Goal: Transaction & Acquisition: Purchase product/service

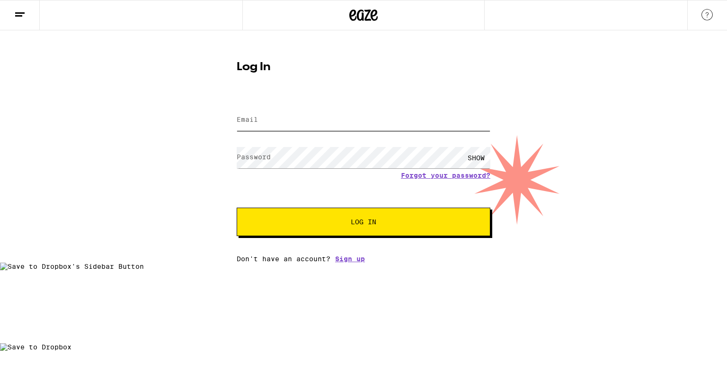
click at [293, 116] on input "Email" at bounding box center [364, 119] width 254 height 21
type input "[EMAIL_ADDRESS][DOMAIN_NAME]"
click at [348, 224] on span "Log In" at bounding box center [363, 221] width 177 height 7
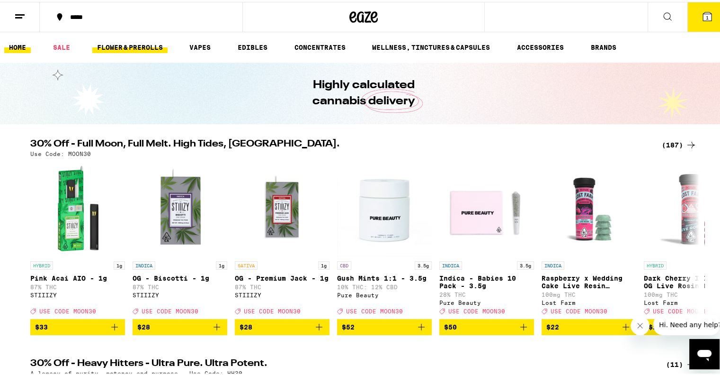
click at [136, 45] on link "FLOWER & PREROLLS" at bounding box center [129, 45] width 75 height 11
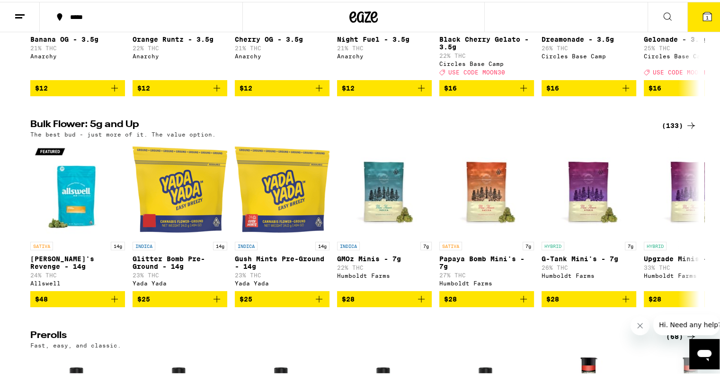
scroll to position [234, 0]
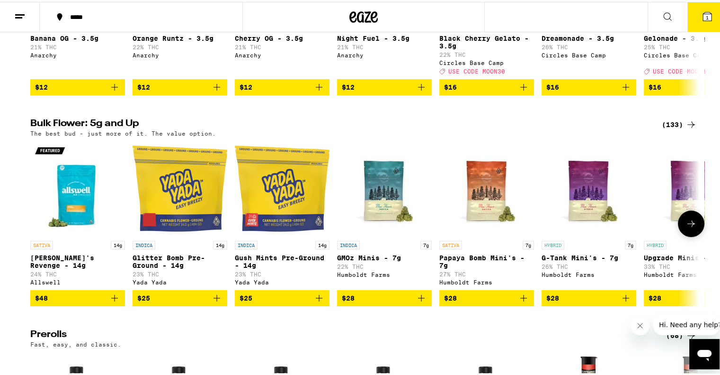
click at [81, 155] on img "Open page for Jack's Revenge - 14g from Allswell" at bounding box center [77, 186] width 95 height 95
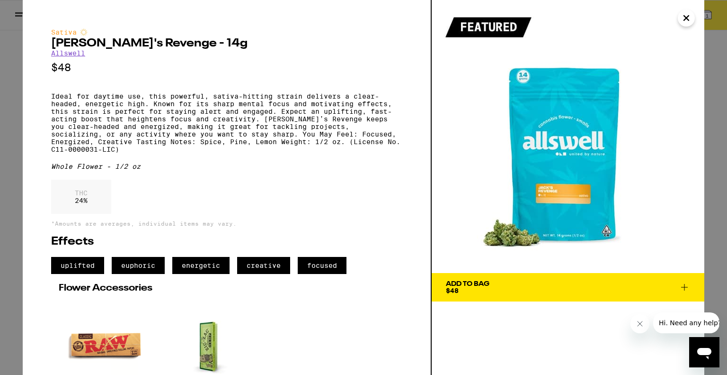
click at [688, 18] on icon "Close" at bounding box center [686, 18] width 5 height 5
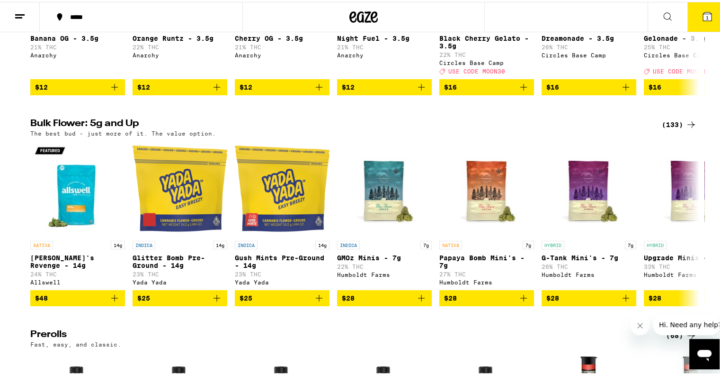
click at [689, 128] on icon at bounding box center [691, 122] width 11 height 11
click at [693, 129] on div "Bulk Flower: 5g and Up (133) The best bud - just more of it. The value option." at bounding box center [364, 126] width 682 height 18
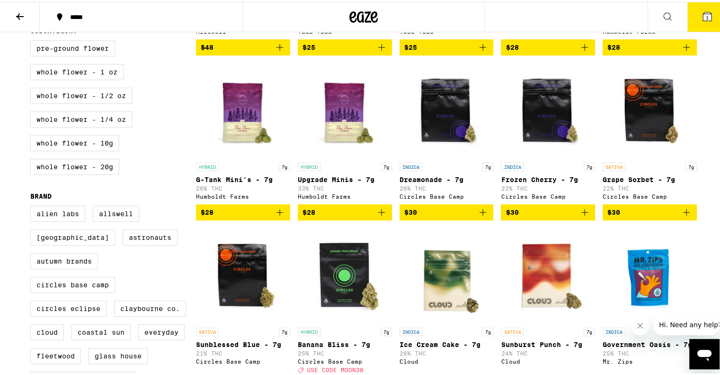
scroll to position [248, 0]
click at [80, 171] on label "Whole Flower - 20g" at bounding box center [74, 165] width 89 height 16
click at [33, 40] on input "Whole Flower - 20g" at bounding box center [32, 40] width 0 height 0
checkbox input "true"
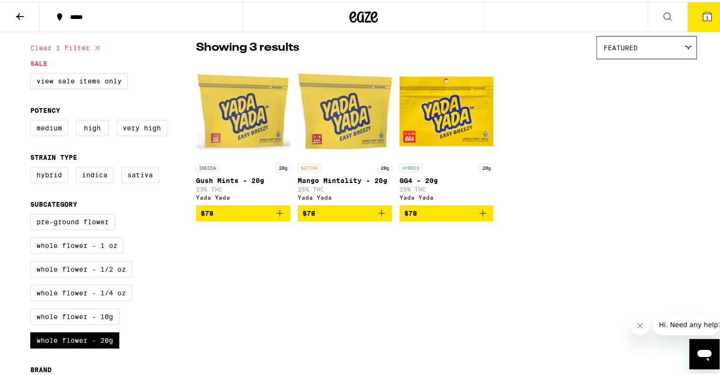
scroll to position [81, 0]
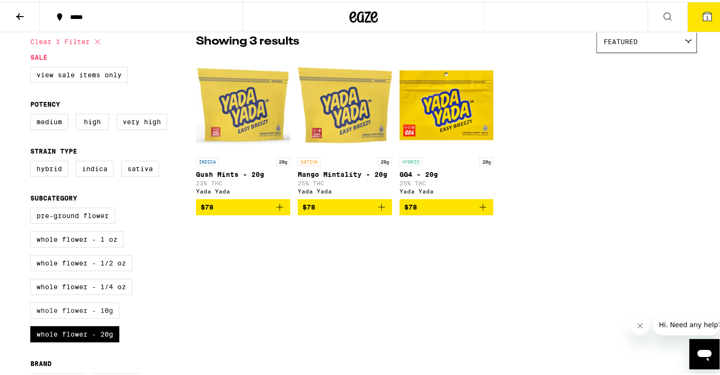
click at [74, 316] on label "Whole Flower - 10g" at bounding box center [74, 308] width 89 height 16
click at [33, 207] on input "Whole Flower - 10g" at bounding box center [32, 207] width 0 height 0
checkbox input "true"
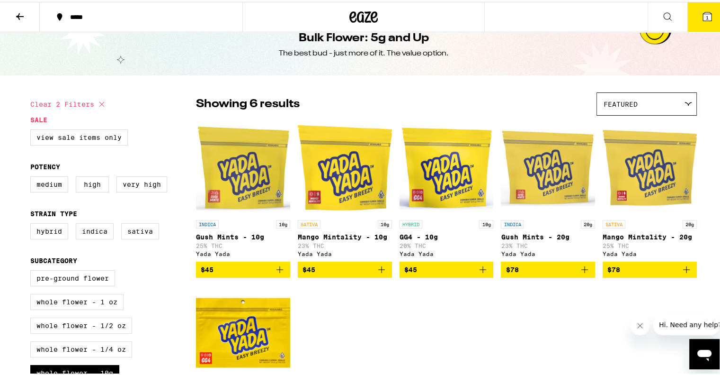
scroll to position [4, 0]
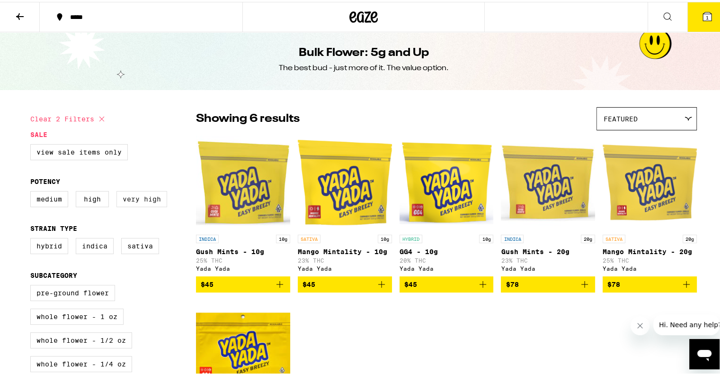
click at [133, 197] on label "Very High" at bounding box center [141, 197] width 51 height 16
click at [33, 191] on input "Very High" at bounding box center [32, 190] width 0 height 0
checkbox input "true"
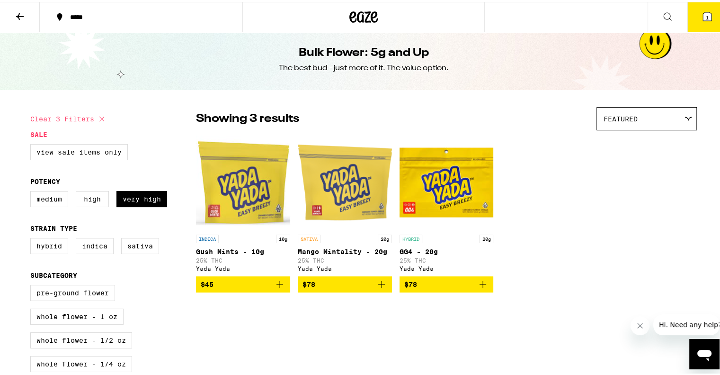
click at [354, 202] on img "Open page for Mango Mintality - 20g from Yada Yada" at bounding box center [345, 180] width 94 height 95
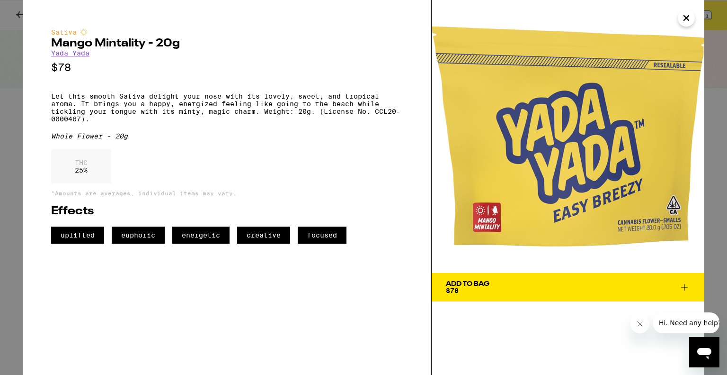
click at [687, 12] on icon "Close" at bounding box center [686, 18] width 11 height 14
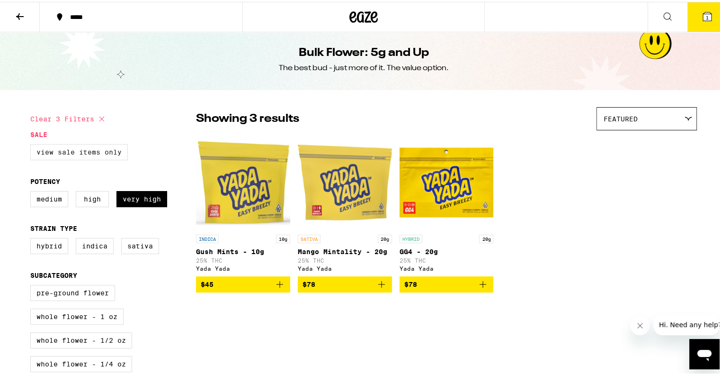
click at [113, 154] on label "View Sale Items Only" at bounding box center [79, 150] width 98 height 16
click at [33, 144] on input "View Sale Items Only" at bounding box center [32, 143] width 0 height 0
checkbox input "true"
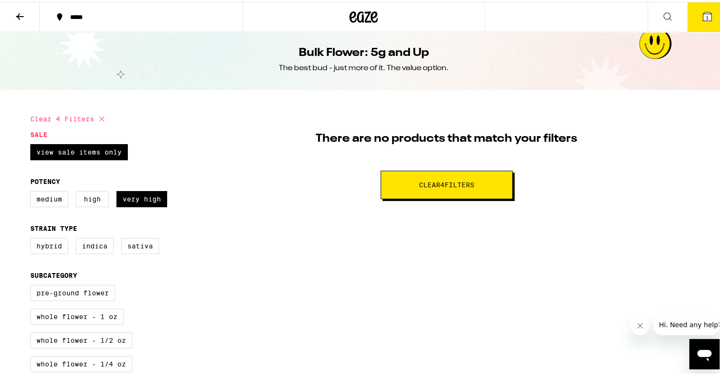
click at [318, 174] on div "There are no products that match your filters Clear 4 filter s" at bounding box center [446, 151] width 501 height 92
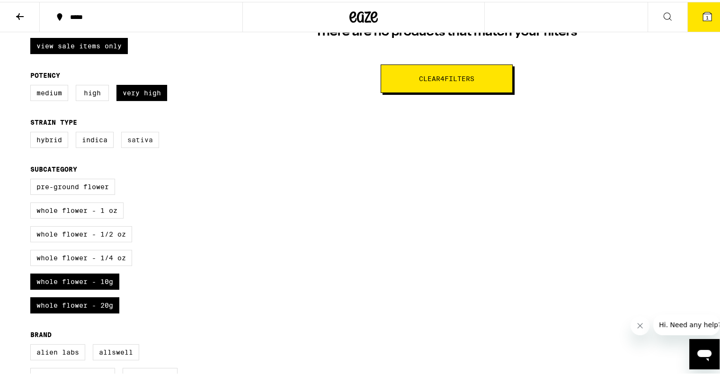
scroll to position [130, 0]
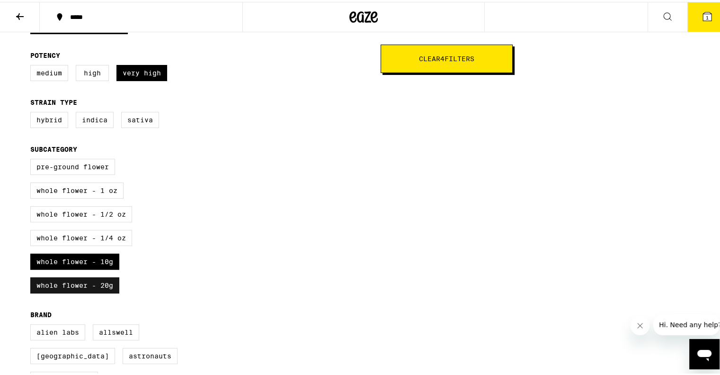
click at [97, 289] on label "Whole Flower - 20g" at bounding box center [74, 283] width 89 height 16
click at [33, 159] on input "Whole Flower - 20g" at bounding box center [32, 158] width 0 height 0
checkbox input "false"
click at [115, 215] on label "Whole Flower - 1/2 oz" at bounding box center [81, 212] width 102 height 16
click at [33, 159] on input "Whole Flower - 1/2 oz" at bounding box center [32, 158] width 0 height 0
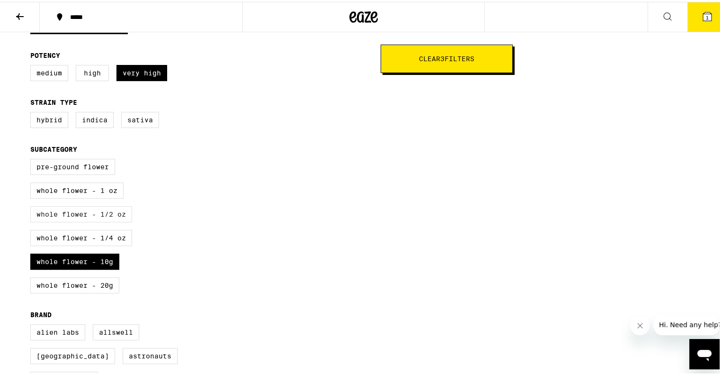
checkbox input "true"
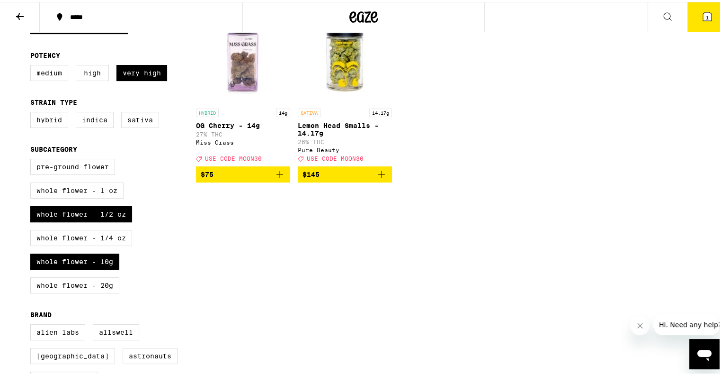
click at [98, 189] on label "Whole Flower - 1 oz" at bounding box center [76, 188] width 93 height 16
click at [33, 159] on input "Whole Flower - 1 oz" at bounding box center [32, 158] width 0 height 0
checkbox input "true"
click at [94, 268] on label "Whole Flower - 10g" at bounding box center [74, 259] width 89 height 16
click at [33, 159] on input "Whole Flower - 10g" at bounding box center [32, 158] width 0 height 0
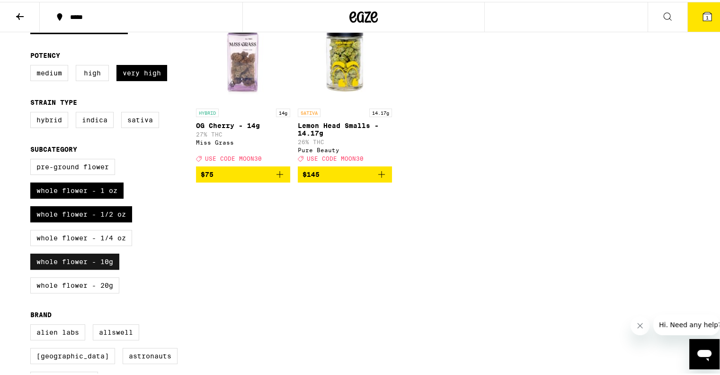
checkbox input "false"
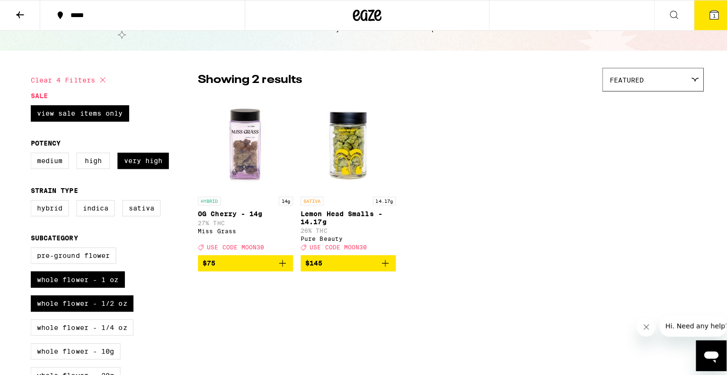
scroll to position [32, 0]
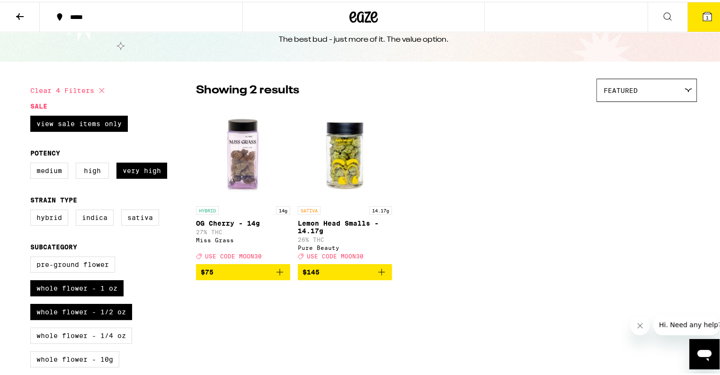
click at [275, 274] on icon "Add to bag" at bounding box center [279, 269] width 11 height 11
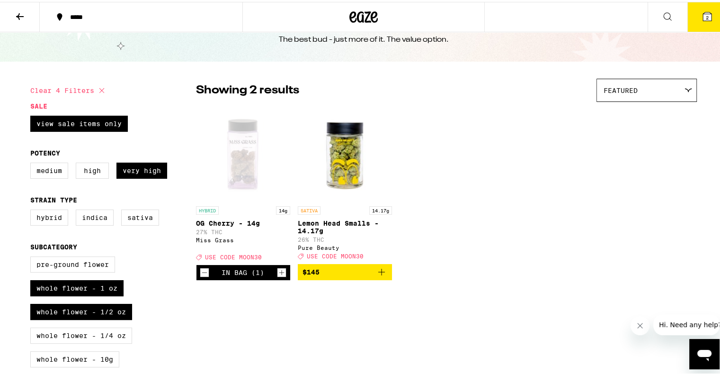
click at [706, 17] on span "2" at bounding box center [707, 16] width 3 height 6
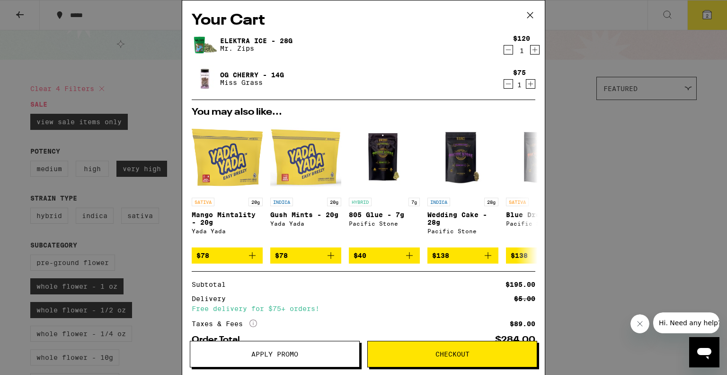
click at [504, 47] on icon "Decrement" at bounding box center [508, 49] width 9 height 11
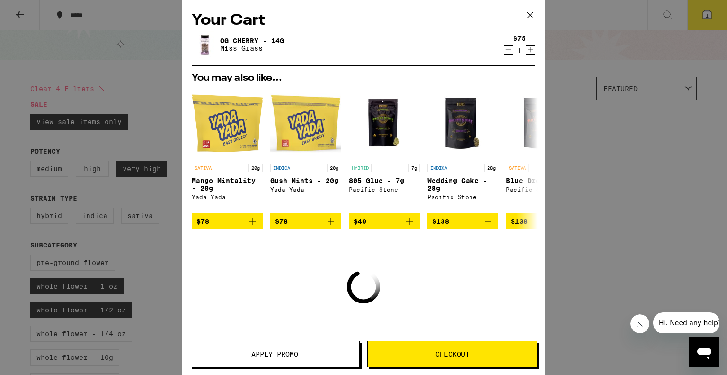
click at [440, 360] on button "Checkout" at bounding box center [452, 353] width 170 height 27
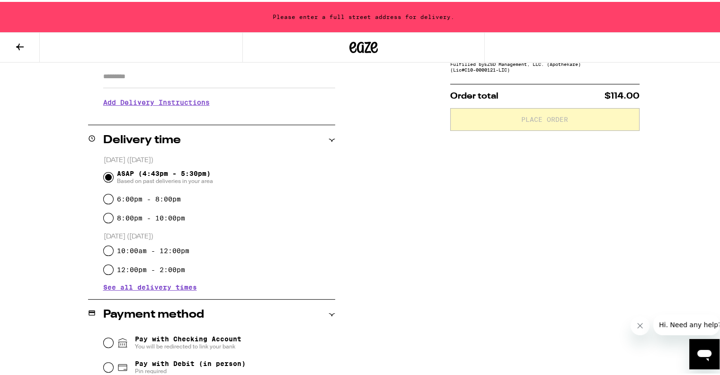
scroll to position [170, 0]
click at [23, 43] on icon at bounding box center [19, 44] width 11 height 11
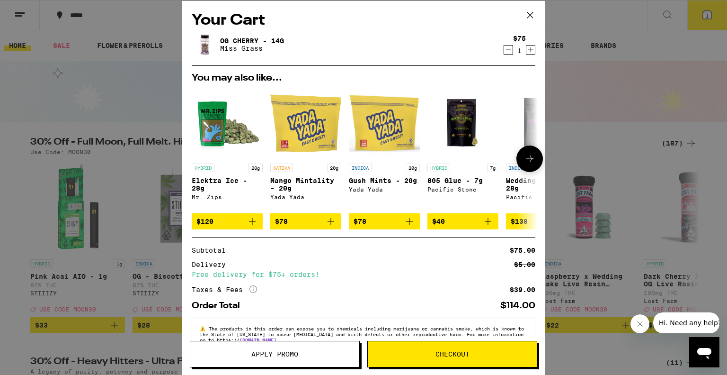
click at [519, 166] on button at bounding box center [530, 158] width 27 height 27
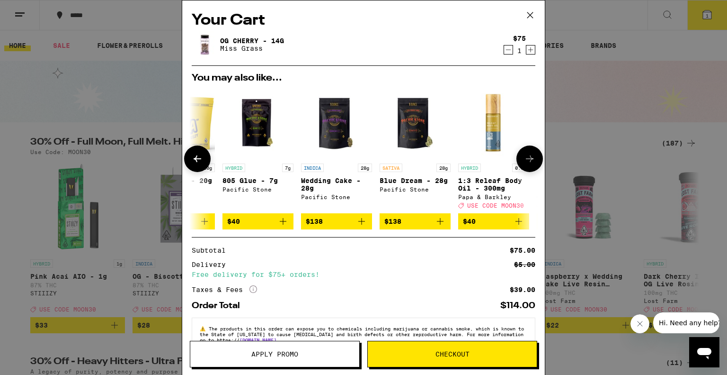
scroll to position [0, 233]
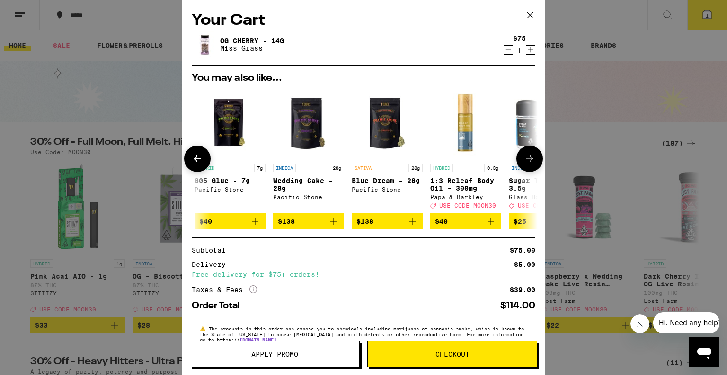
click at [519, 166] on button at bounding box center [530, 158] width 27 height 27
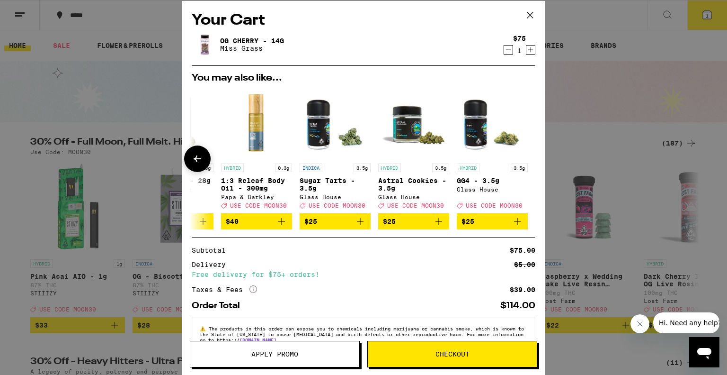
scroll to position [0, 449]
click at [519, 166] on div at bounding box center [530, 158] width 27 height 27
click at [197, 157] on icon at bounding box center [198, 158] width 8 height 7
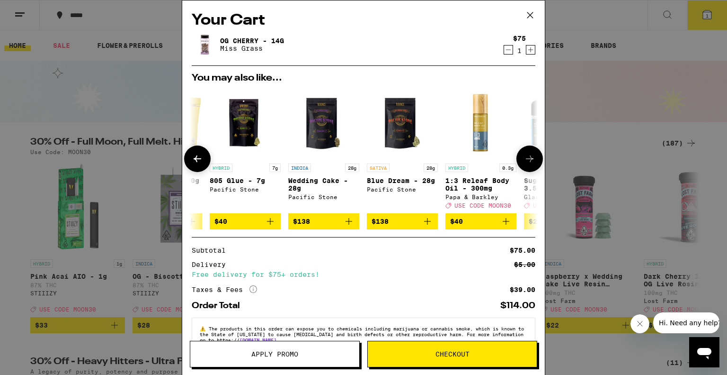
scroll to position [0, 216]
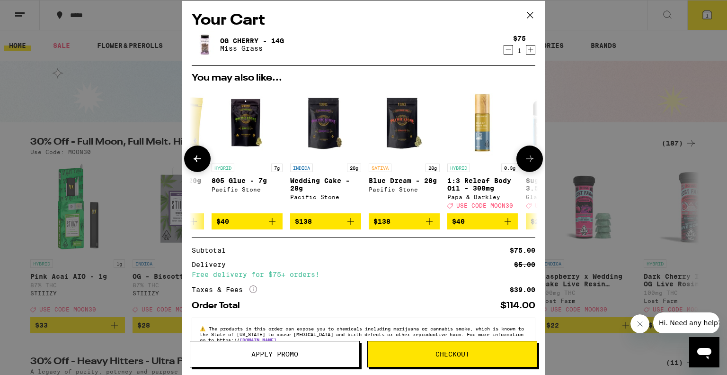
click at [197, 157] on icon at bounding box center [198, 158] width 8 height 7
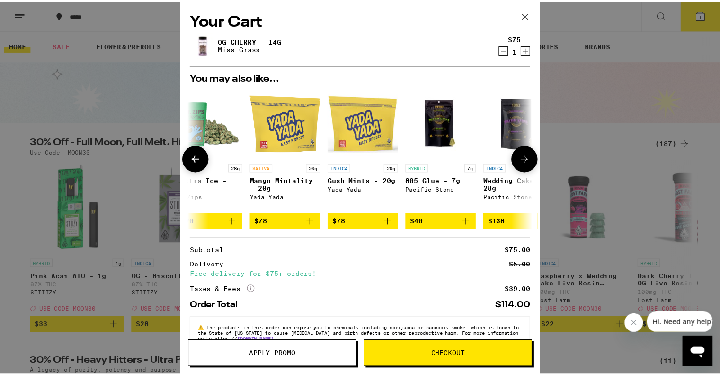
scroll to position [0, 0]
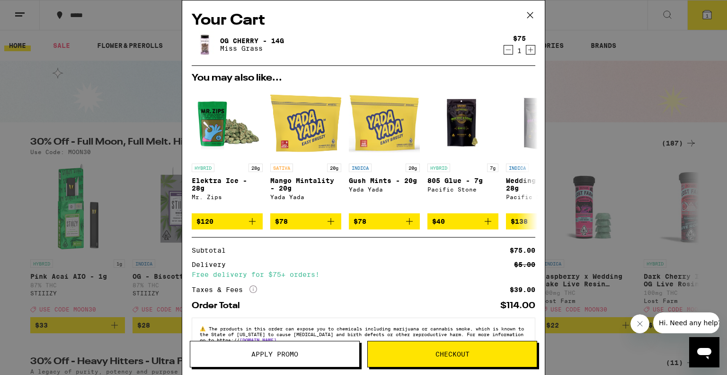
click at [529, 15] on icon at bounding box center [530, 15] width 14 height 14
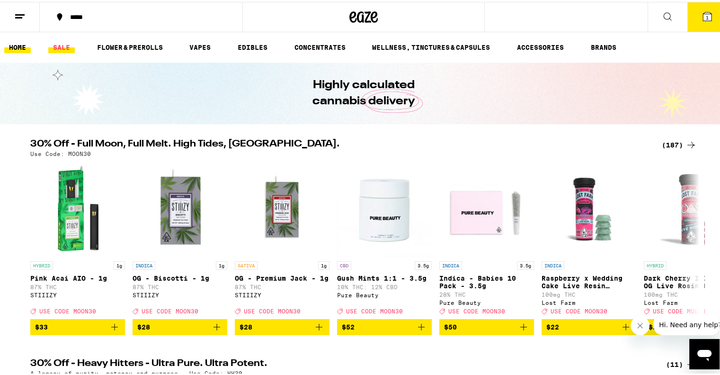
click at [56, 45] on link "SALE" at bounding box center [61, 45] width 27 height 11
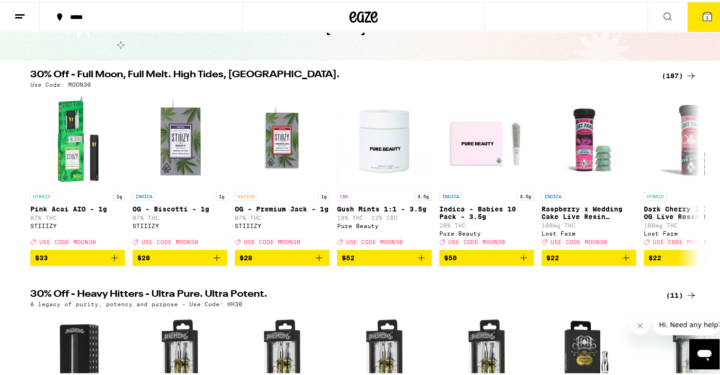
scroll to position [64, 0]
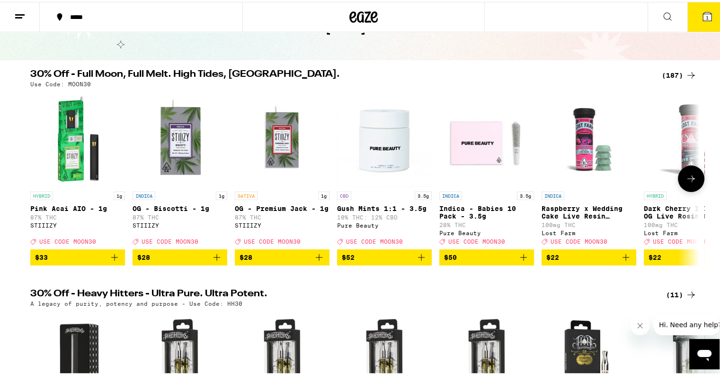
click at [689, 179] on icon at bounding box center [691, 176] width 11 height 11
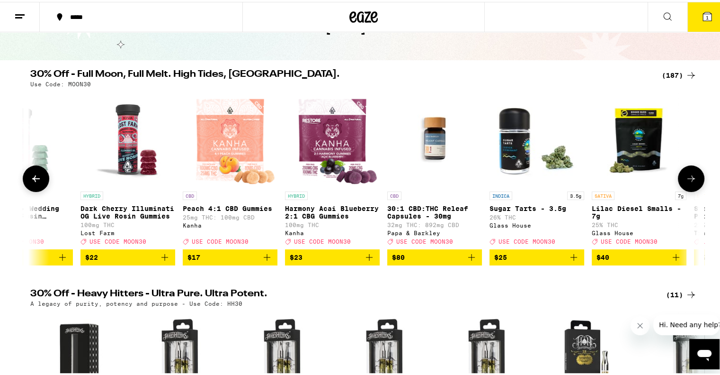
click at [689, 179] on icon at bounding box center [691, 176] width 11 height 11
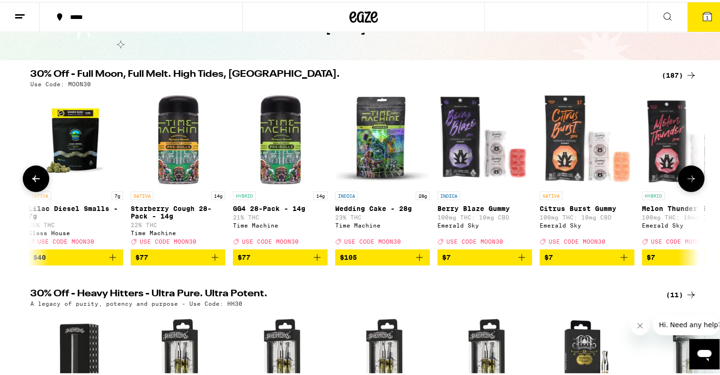
click at [689, 179] on icon at bounding box center [691, 176] width 11 height 11
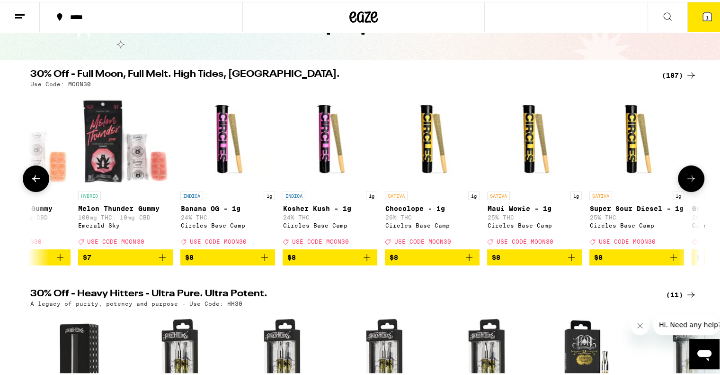
click at [689, 179] on icon at bounding box center [691, 176] width 11 height 11
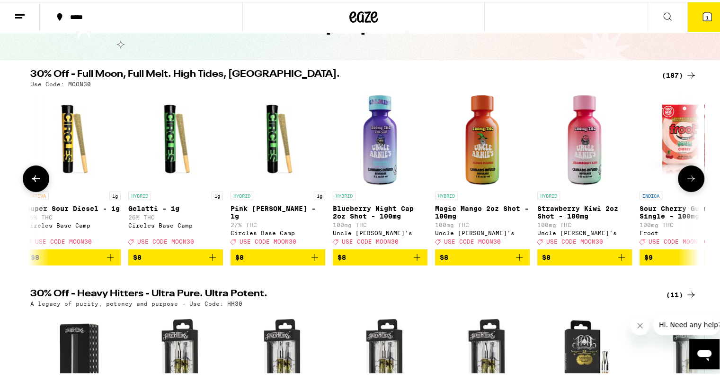
click at [689, 179] on icon at bounding box center [691, 176] width 11 height 11
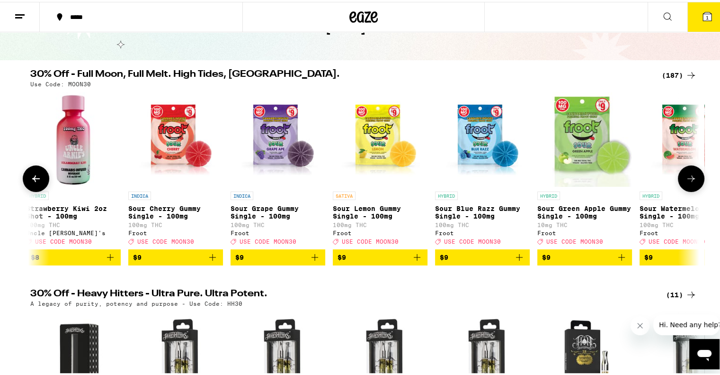
click at [689, 179] on icon at bounding box center [691, 176] width 11 height 11
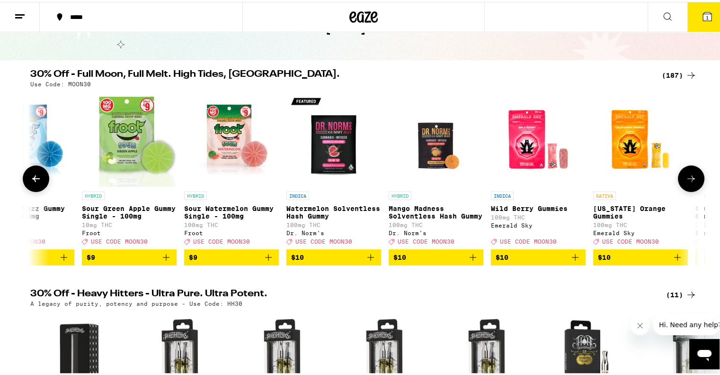
click at [689, 179] on icon at bounding box center [691, 176] width 11 height 11
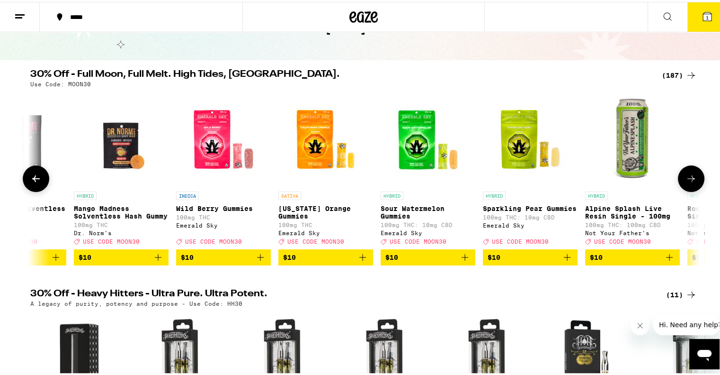
click at [689, 179] on icon at bounding box center [691, 176] width 11 height 11
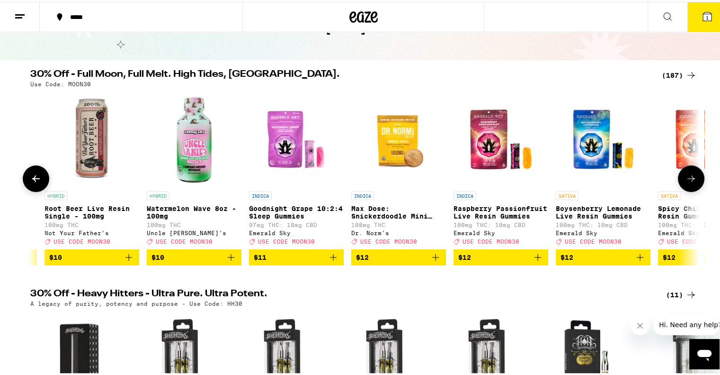
click at [689, 179] on icon at bounding box center [691, 176] width 11 height 11
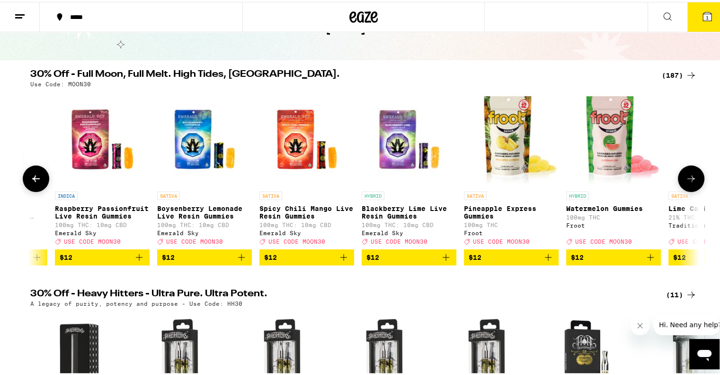
click at [689, 179] on icon at bounding box center [691, 176] width 11 height 11
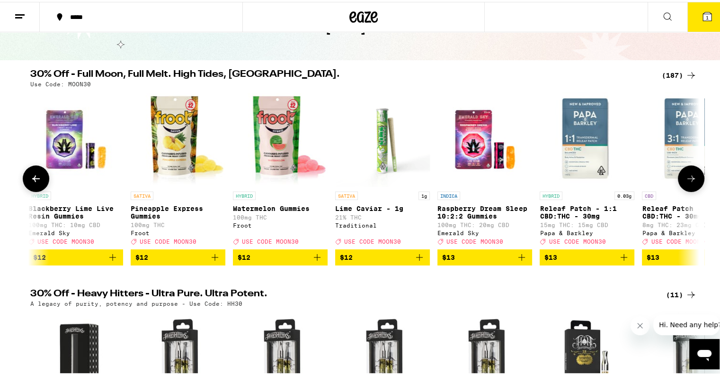
click at [689, 179] on icon at bounding box center [691, 176] width 11 height 11
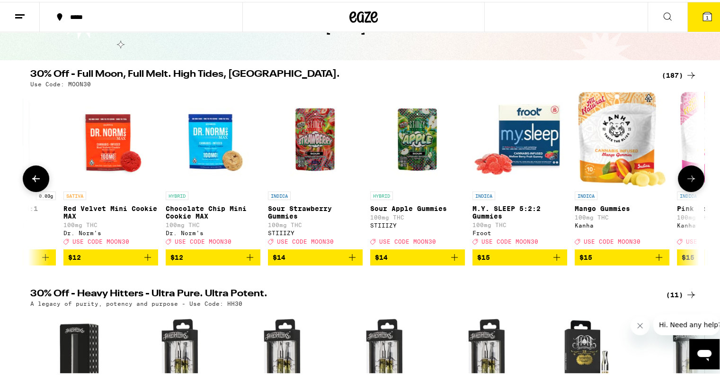
click at [689, 179] on icon at bounding box center [691, 176] width 11 height 11
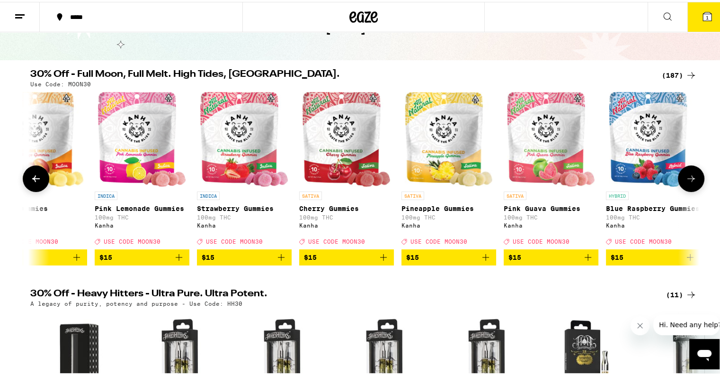
scroll to position [0, 6175]
click at [689, 179] on icon at bounding box center [691, 176] width 11 height 11
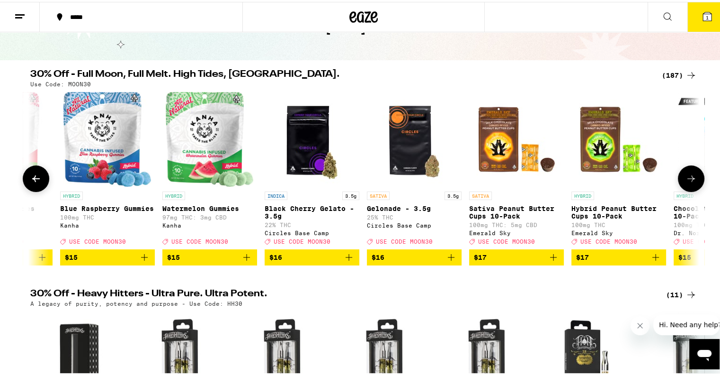
scroll to position [0, 6739]
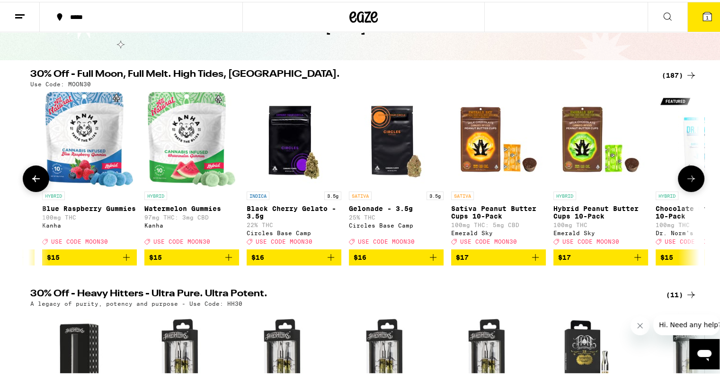
click at [689, 179] on icon at bounding box center [691, 176] width 11 height 11
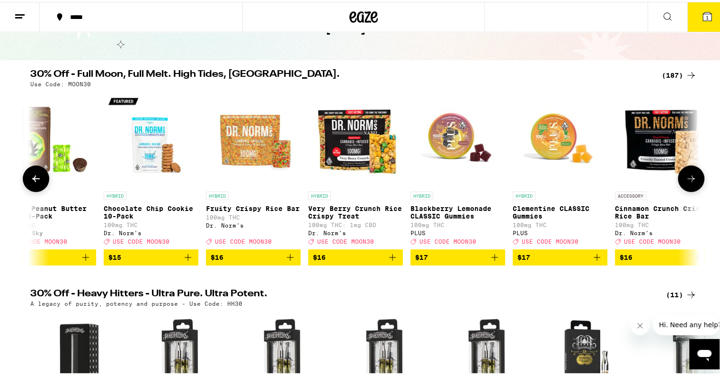
scroll to position [0, 7302]
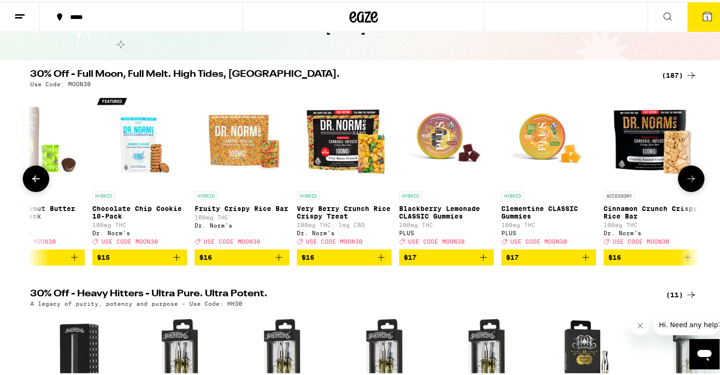
click at [689, 179] on icon at bounding box center [691, 176] width 11 height 11
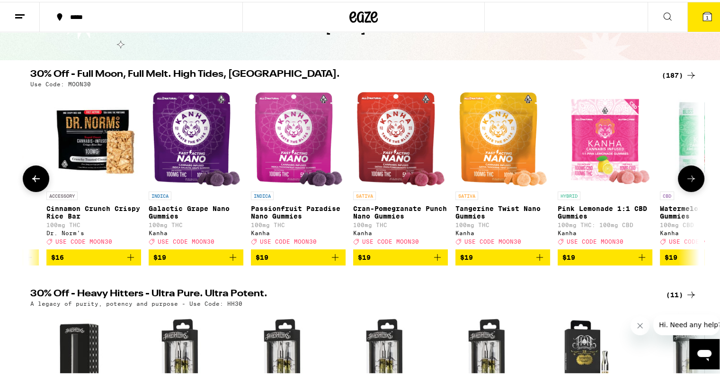
click at [689, 179] on icon at bounding box center [691, 176] width 11 height 11
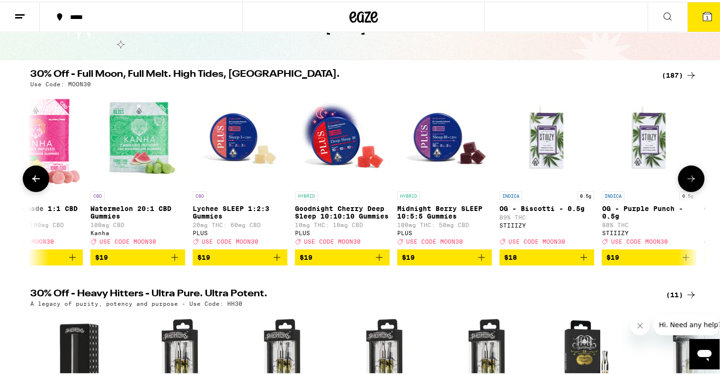
click at [689, 179] on icon at bounding box center [691, 176] width 11 height 11
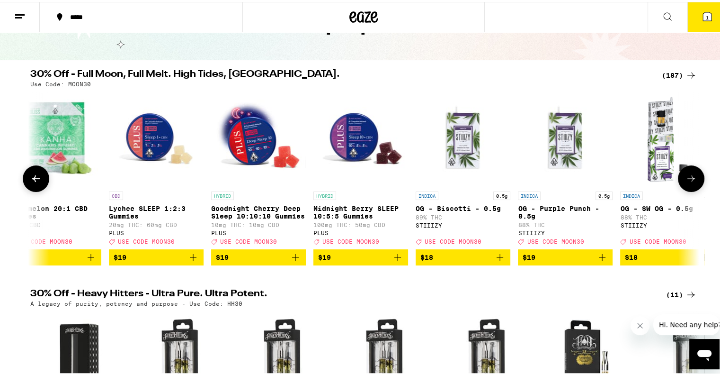
click at [689, 179] on icon at bounding box center [691, 176] width 11 height 11
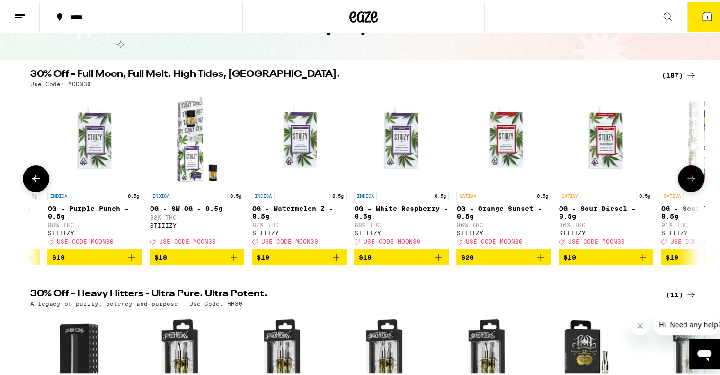
click at [689, 179] on icon at bounding box center [691, 176] width 11 height 11
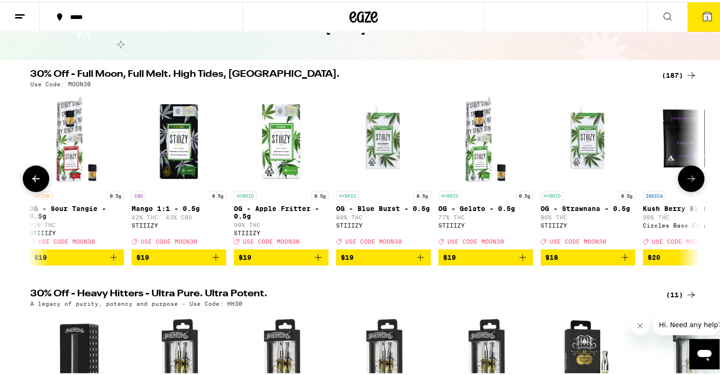
click at [689, 179] on icon at bounding box center [691, 176] width 11 height 11
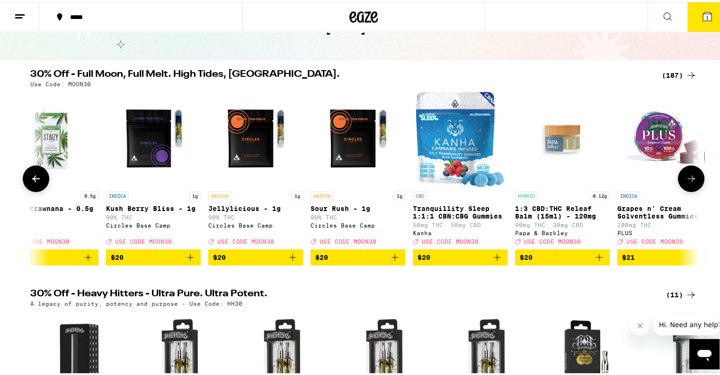
scroll to position [0, 10179]
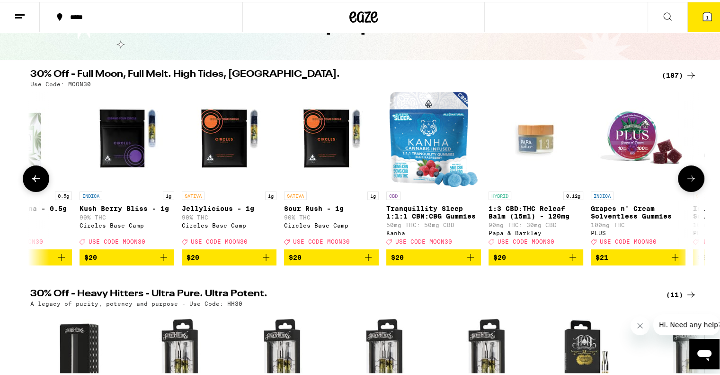
click at [689, 179] on icon at bounding box center [691, 176] width 11 height 11
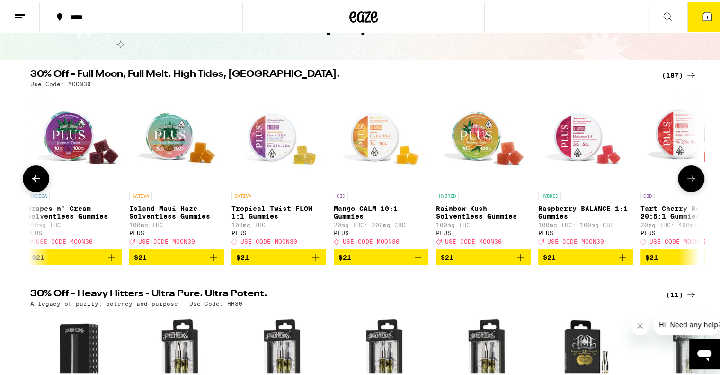
click at [689, 179] on icon at bounding box center [691, 176] width 11 height 11
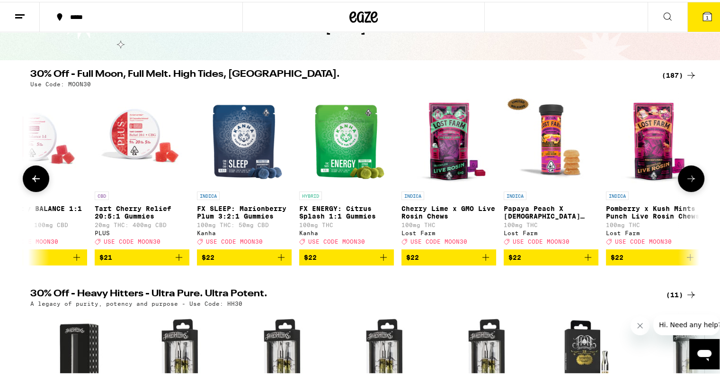
click at [689, 179] on icon at bounding box center [691, 176] width 11 height 11
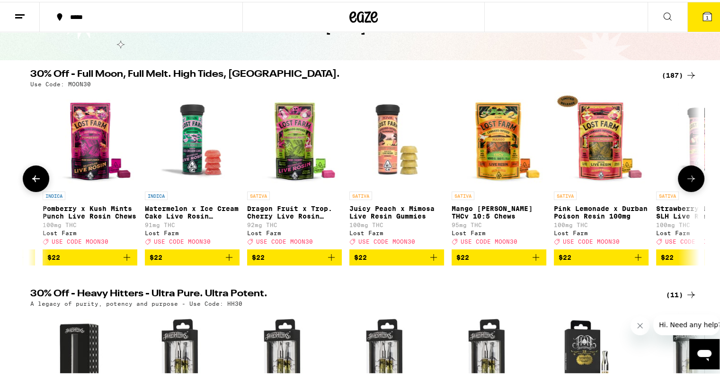
click at [689, 179] on icon at bounding box center [691, 176] width 11 height 11
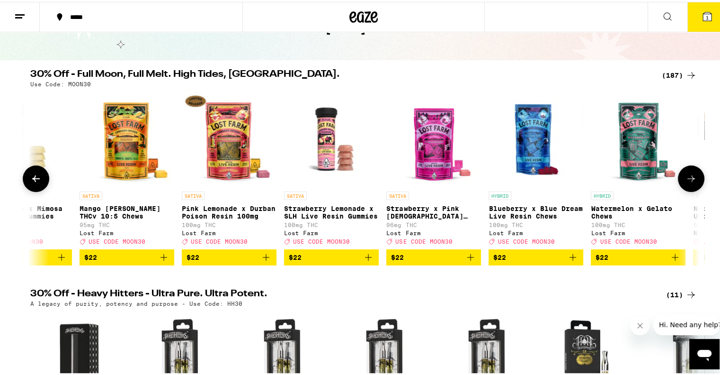
click at [689, 179] on icon at bounding box center [691, 176] width 11 height 11
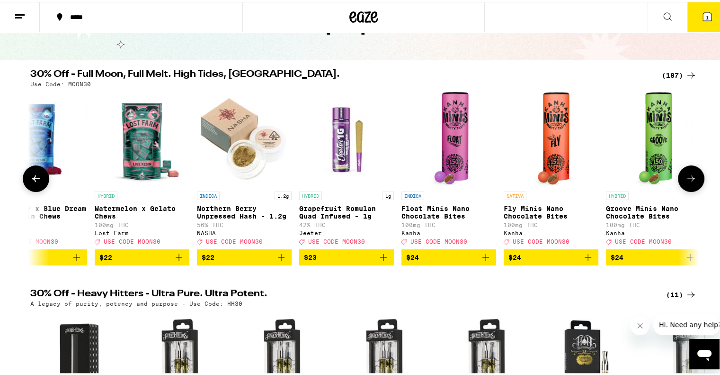
click at [689, 179] on icon at bounding box center [691, 176] width 11 height 11
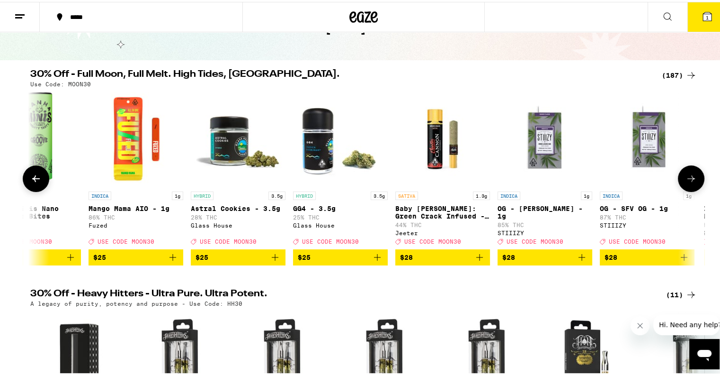
click at [689, 179] on icon at bounding box center [691, 176] width 11 height 11
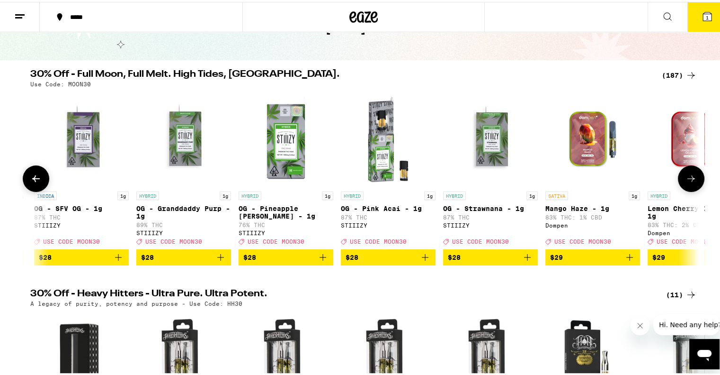
click at [689, 179] on icon at bounding box center [691, 176] width 11 height 11
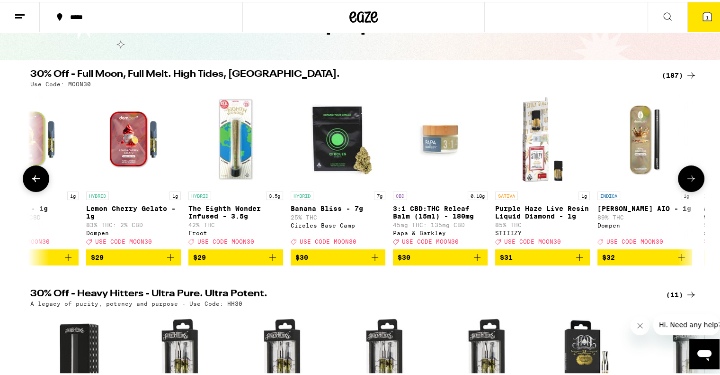
scroll to position [0, 14470]
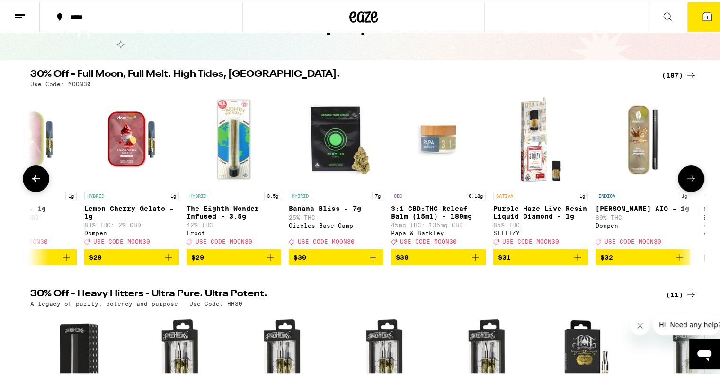
click at [689, 179] on icon at bounding box center [691, 176] width 11 height 11
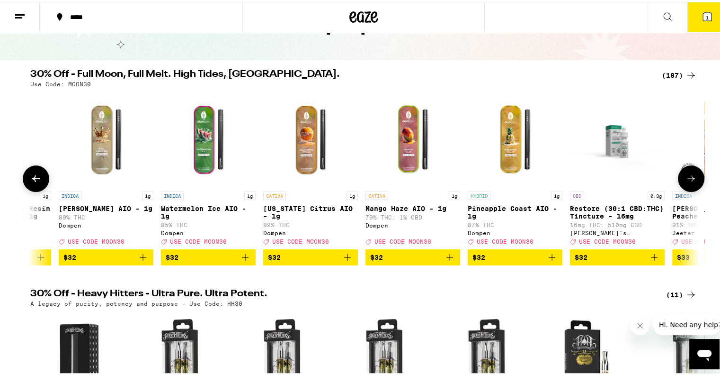
scroll to position [0, 15034]
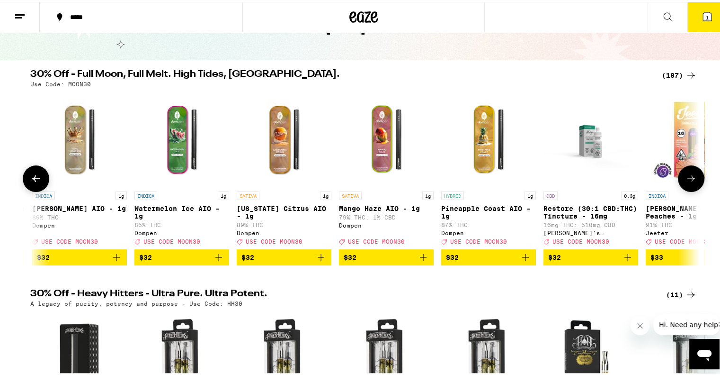
click at [689, 179] on icon at bounding box center [691, 176] width 11 height 11
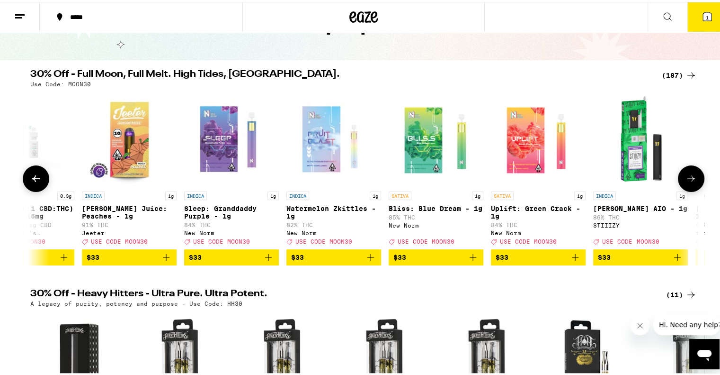
click at [689, 179] on icon at bounding box center [691, 176] width 11 height 11
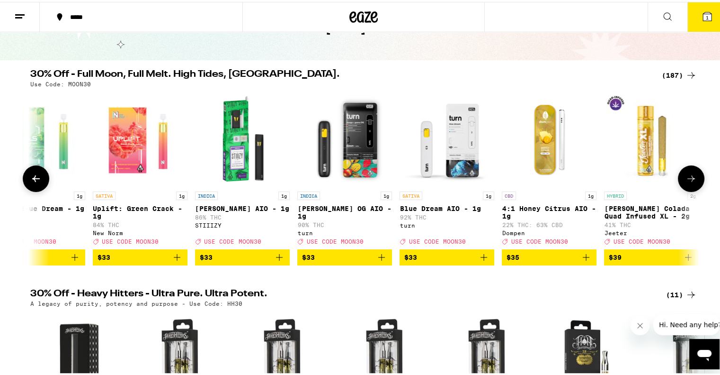
click at [689, 179] on icon at bounding box center [691, 176] width 11 height 11
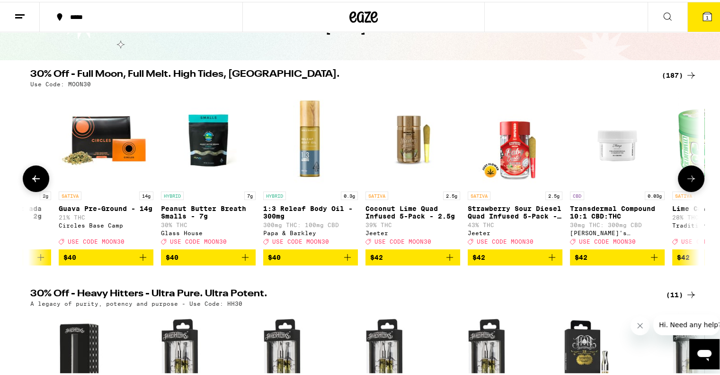
click at [689, 179] on icon at bounding box center [691, 176] width 11 height 11
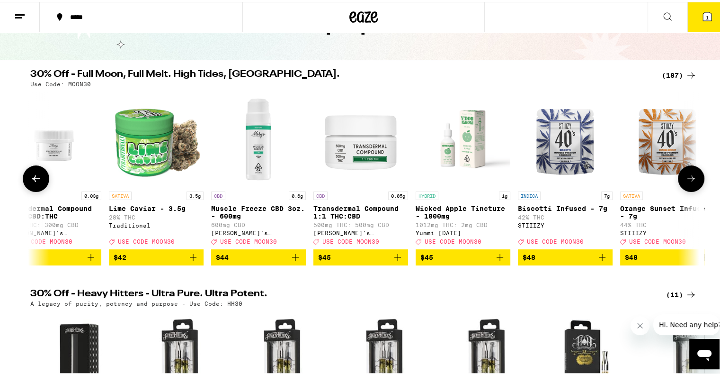
click at [689, 179] on icon at bounding box center [691, 176] width 11 height 11
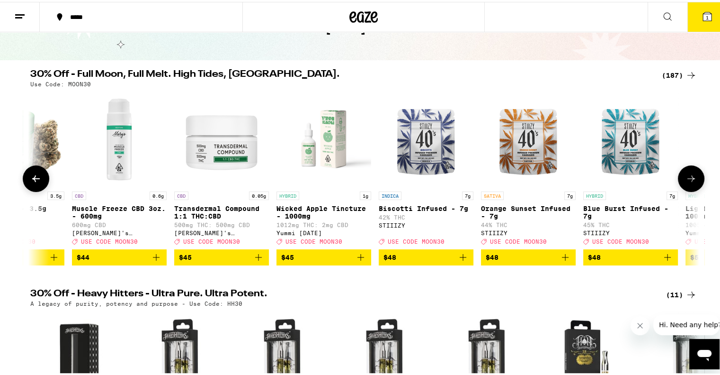
click at [689, 179] on icon at bounding box center [691, 176] width 11 height 11
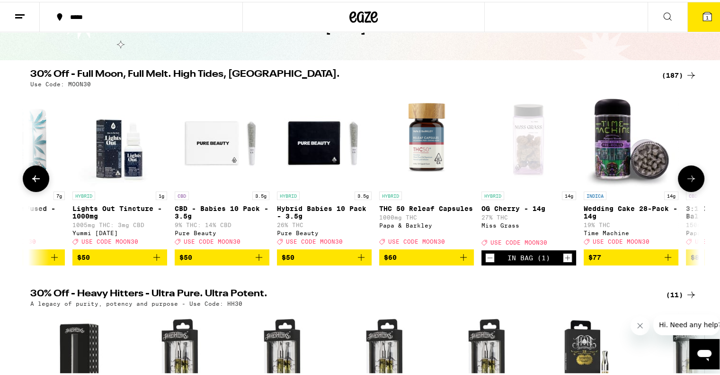
click at [689, 179] on icon at bounding box center [691, 176] width 11 height 11
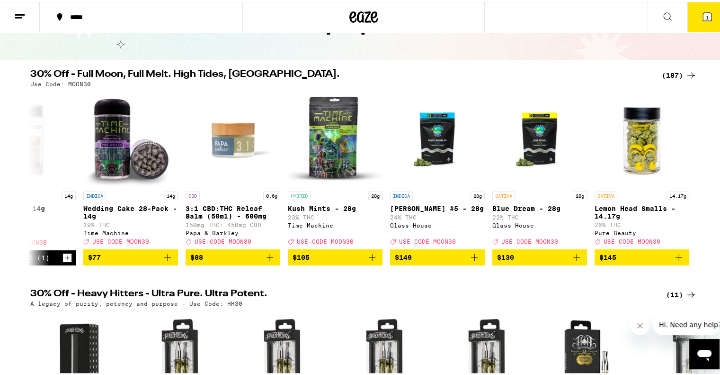
scroll to position [64, 0]
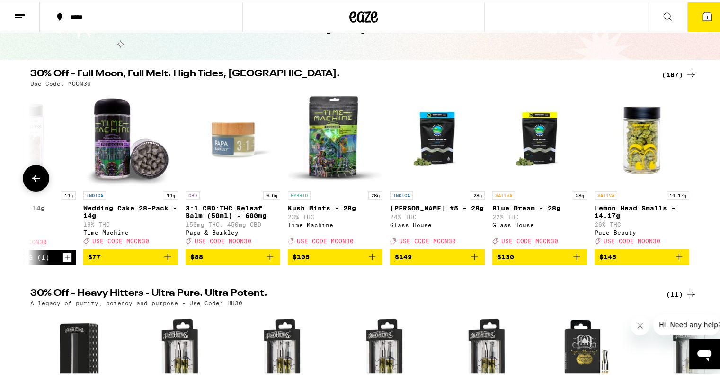
click at [34, 182] on icon at bounding box center [35, 175] width 11 height 11
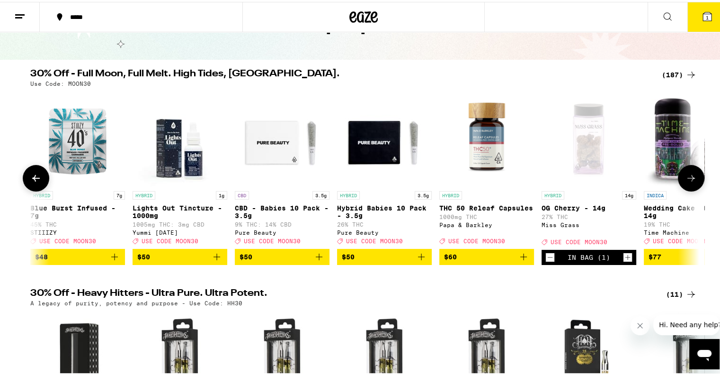
scroll to position [0, 17897]
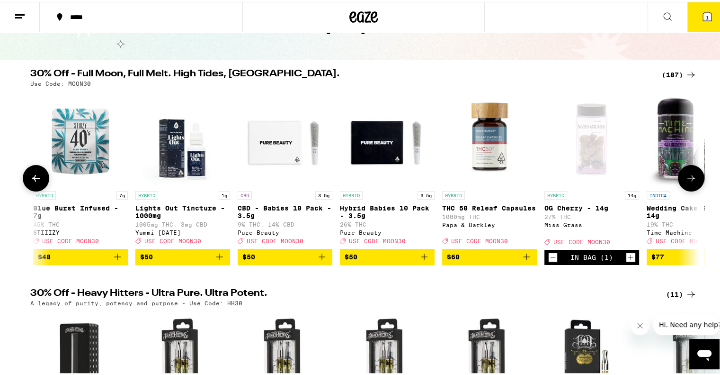
click at [34, 182] on icon at bounding box center [35, 175] width 11 height 11
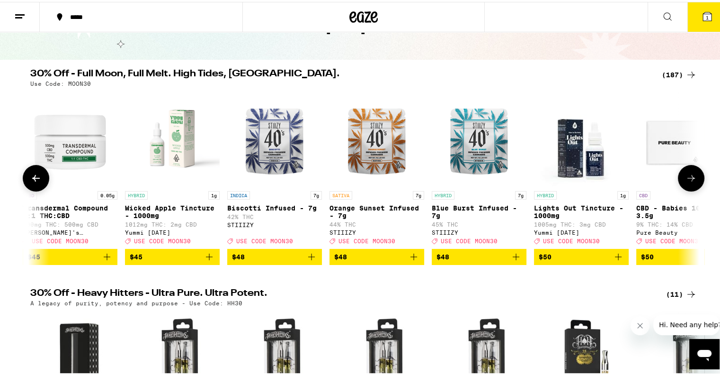
click at [34, 182] on icon at bounding box center [35, 175] width 11 height 11
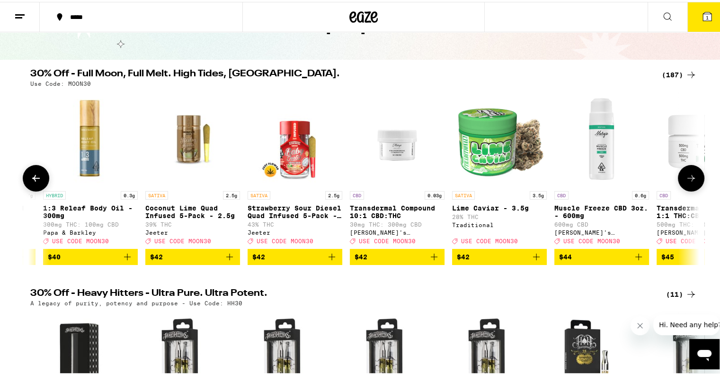
scroll to position [0, 16864]
click at [34, 182] on icon at bounding box center [35, 175] width 11 height 11
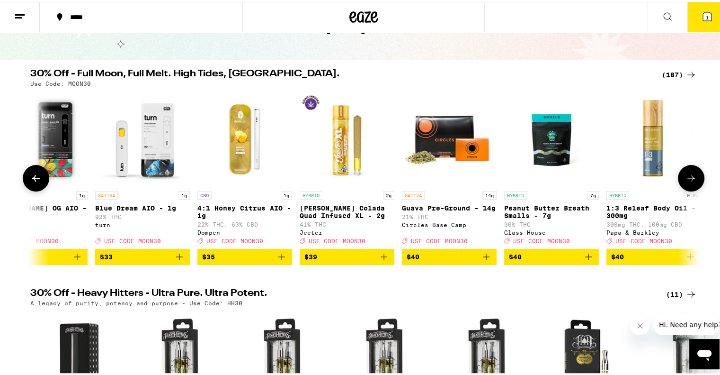
click at [34, 182] on icon at bounding box center [35, 175] width 11 height 11
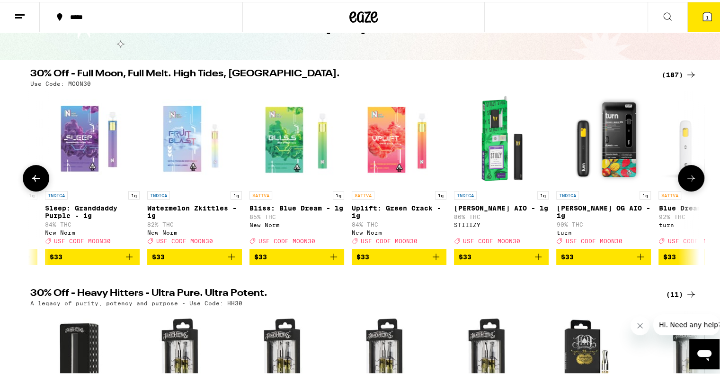
click at [34, 182] on icon at bounding box center [35, 175] width 11 height 11
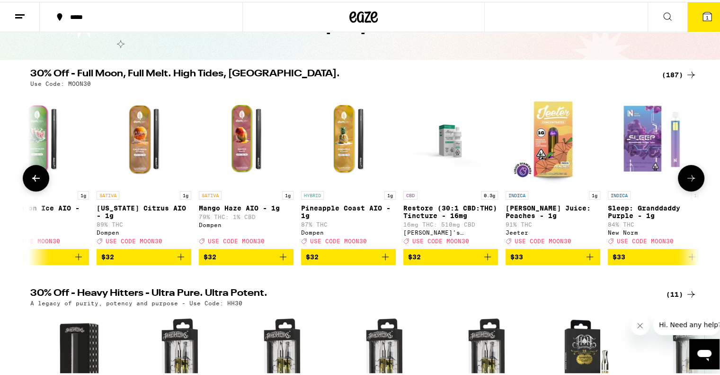
click at [34, 182] on icon at bounding box center [35, 175] width 11 height 11
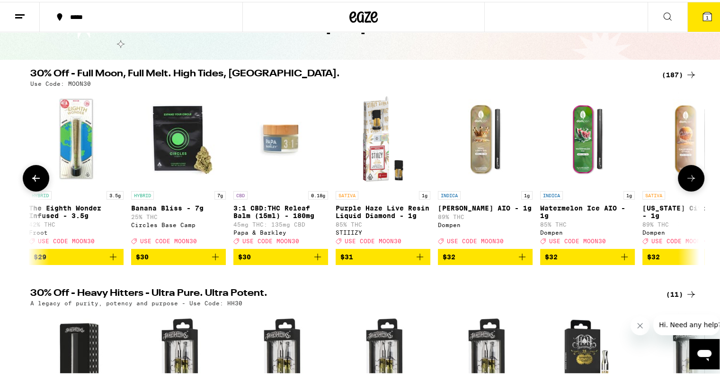
scroll to position [0, 14611]
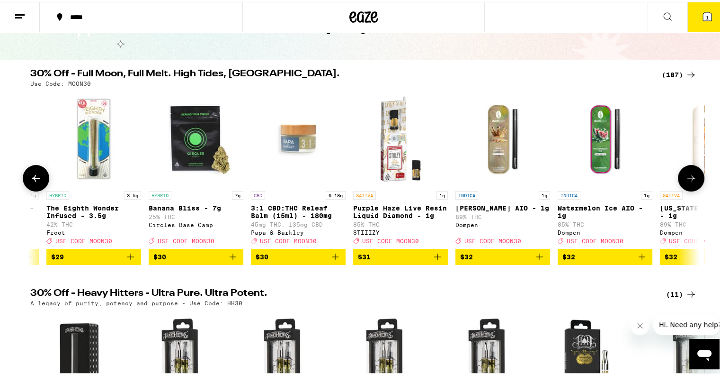
click at [34, 182] on icon at bounding box center [35, 175] width 11 height 11
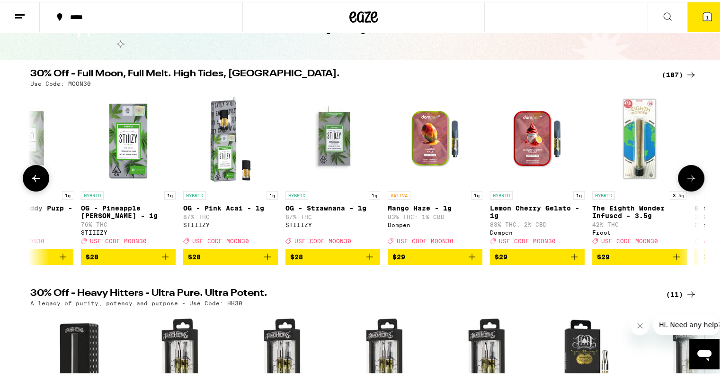
scroll to position [0, 14047]
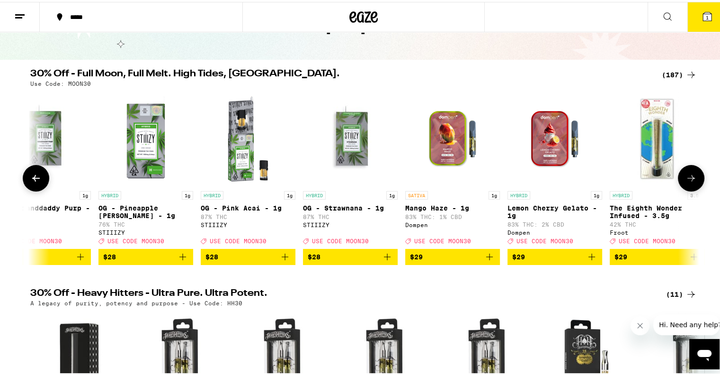
click at [689, 179] on icon at bounding box center [691, 175] width 11 height 11
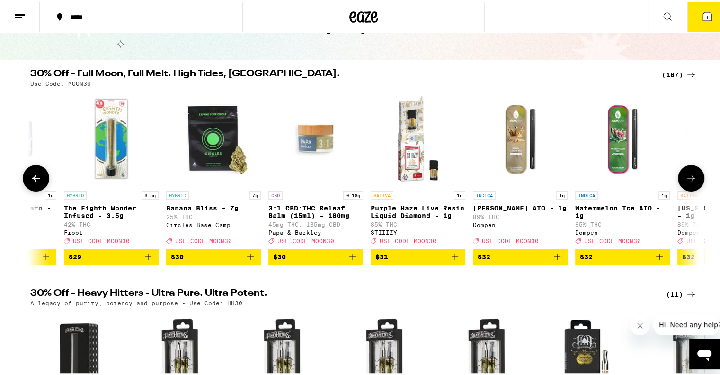
scroll to position [0, 14611]
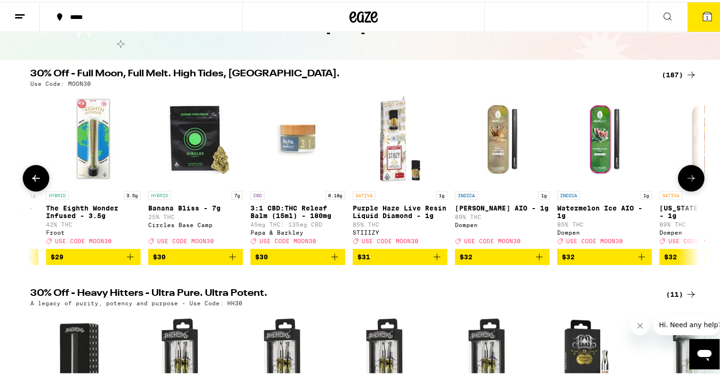
click at [31, 182] on icon at bounding box center [35, 175] width 11 height 11
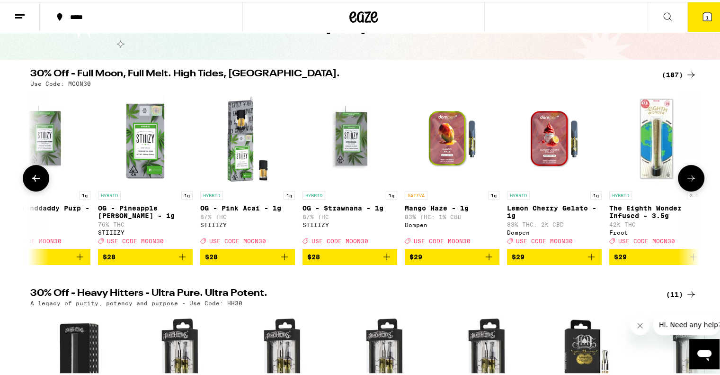
click at [31, 182] on icon at bounding box center [35, 175] width 11 height 11
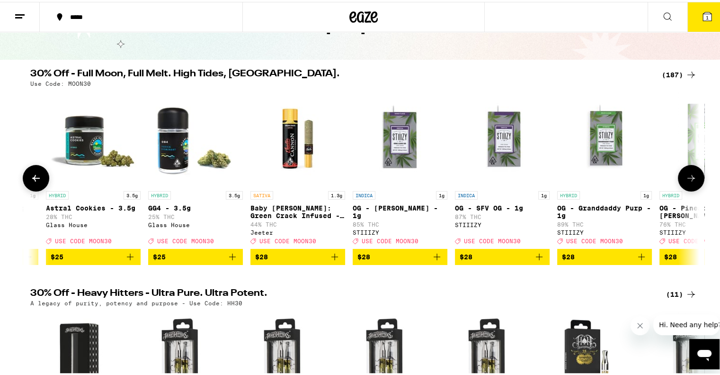
scroll to position [0, 13484]
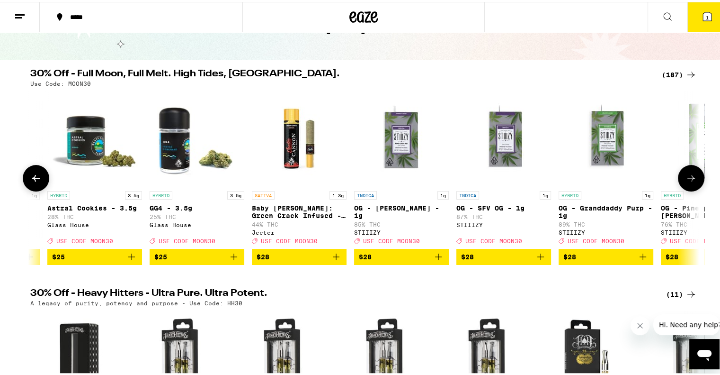
click at [31, 182] on icon at bounding box center [35, 175] width 11 height 11
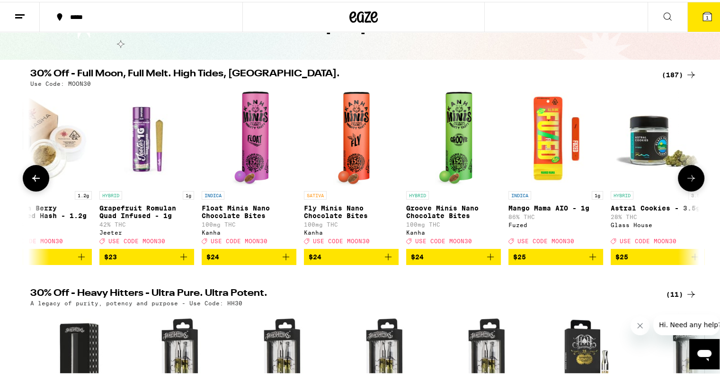
click at [31, 182] on icon at bounding box center [35, 175] width 11 height 11
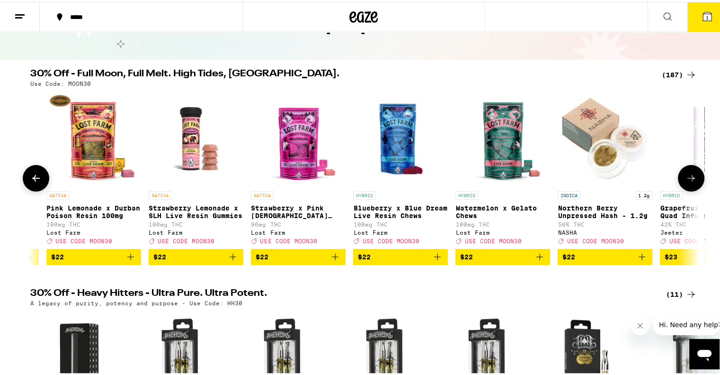
scroll to position [0, 12357]
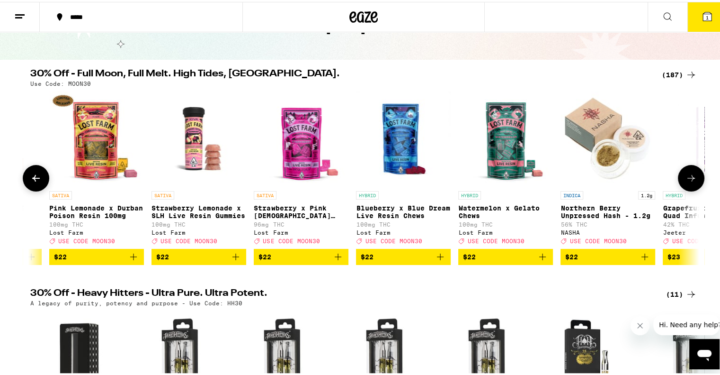
click at [31, 182] on icon at bounding box center [35, 175] width 11 height 11
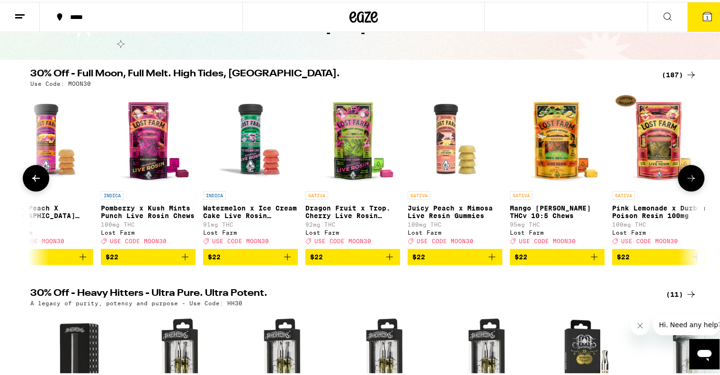
click at [31, 182] on icon at bounding box center [35, 175] width 11 height 11
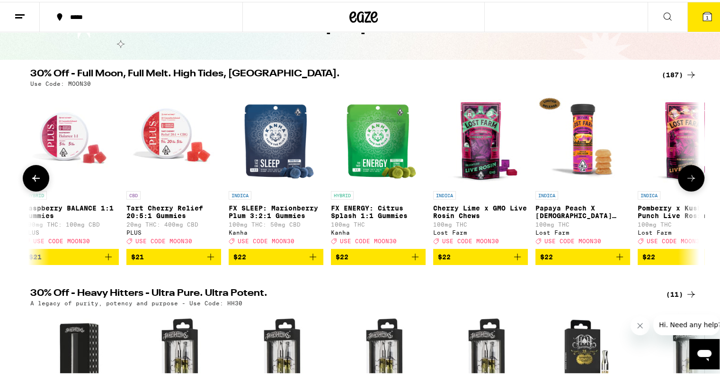
scroll to position [0, 11231]
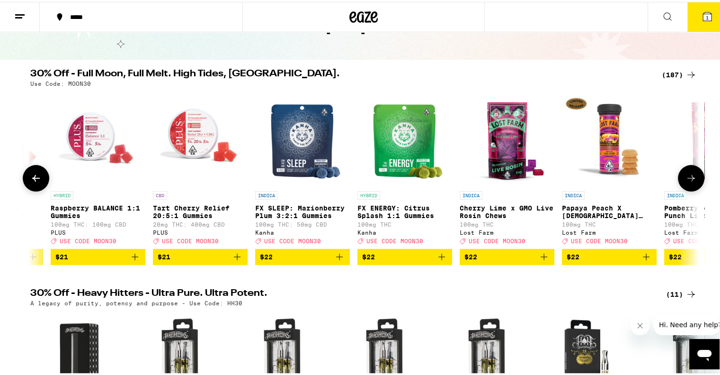
click at [31, 182] on icon at bounding box center [35, 175] width 11 height 11
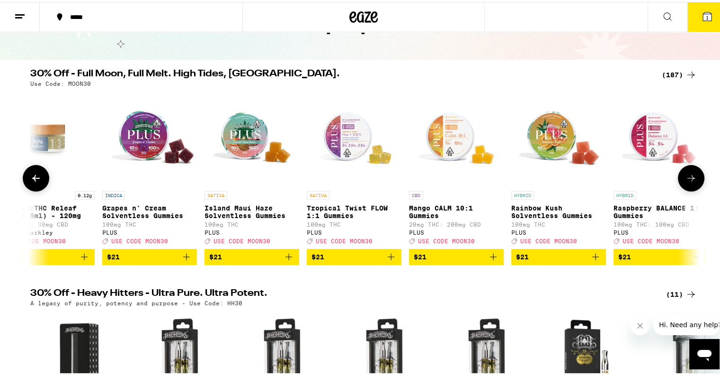
click at [31, 182] on icon at bounding box center [35, 175] width 11 height 11
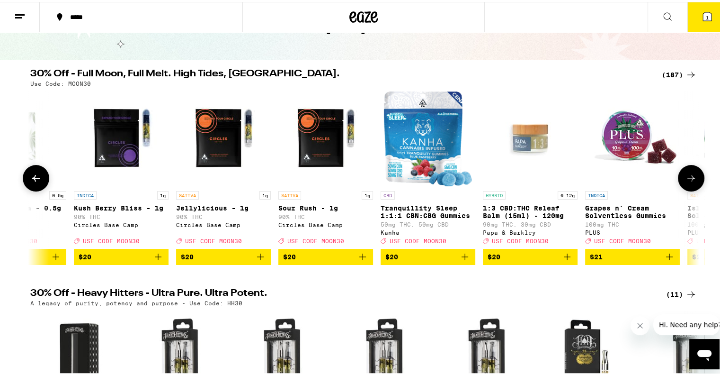
click at [31, 182] on icon at bounding box center [35, 175] width 11 height 11
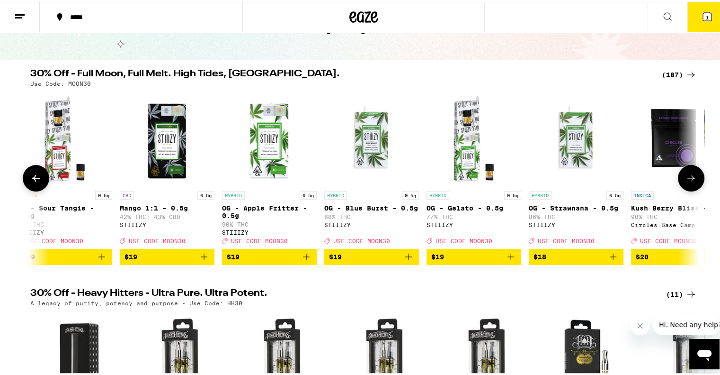
scroll to position [0, 9622]
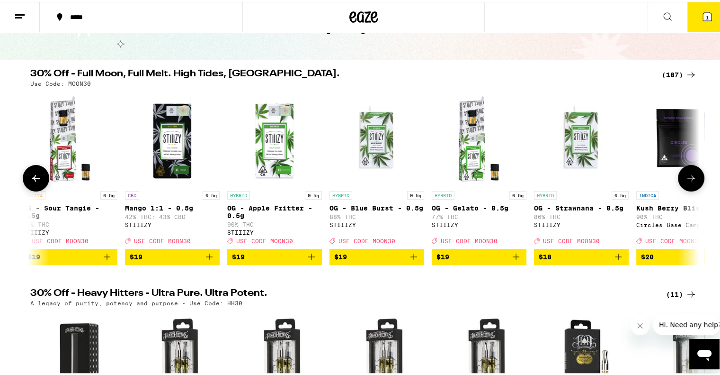
click at [31, 182] on icon at bounding box center [35, 175] width 11 height 11
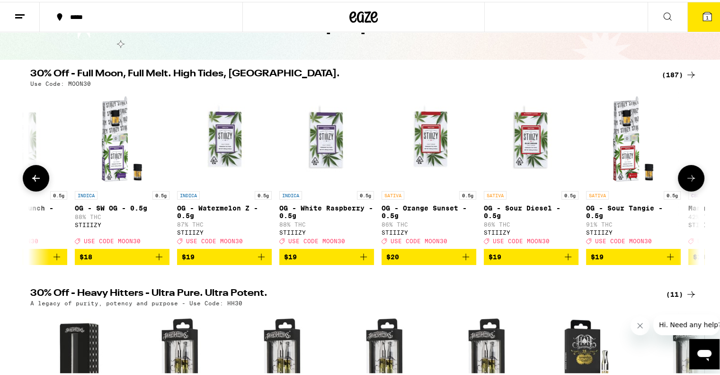
click at [31, 182] on icon at bounding box center [35, 175] width 11 height 11
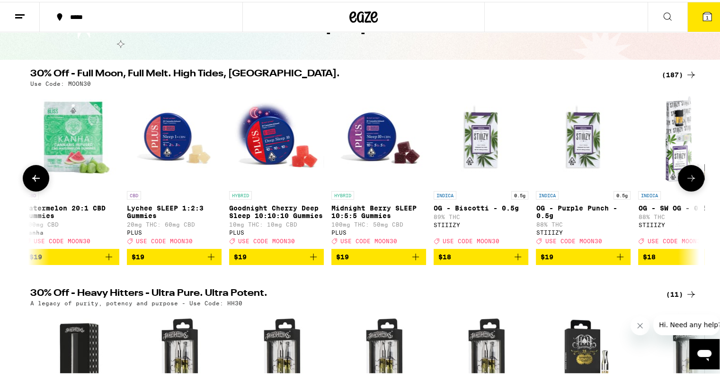
click at [31, 182] on icon at bounding box center [35, 175] width 11 height 11
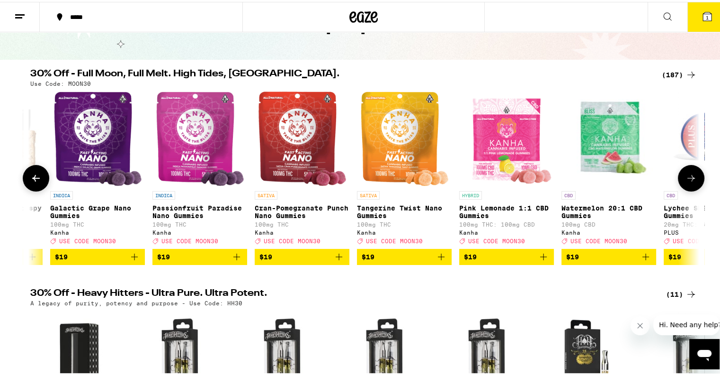
scroll to position [0, 7932]
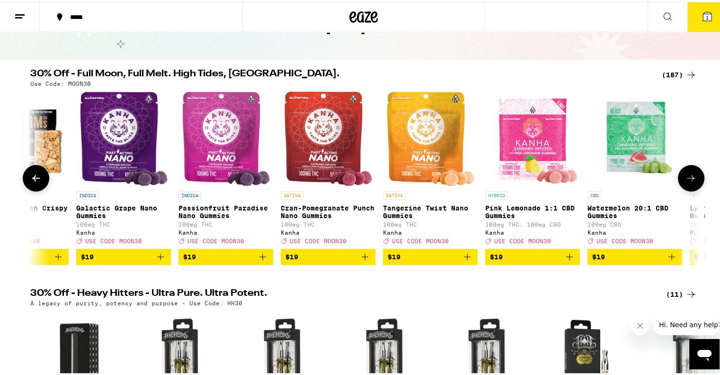
click at [31, 182] on icon at bounding box center [35, 175] width 11 height 11
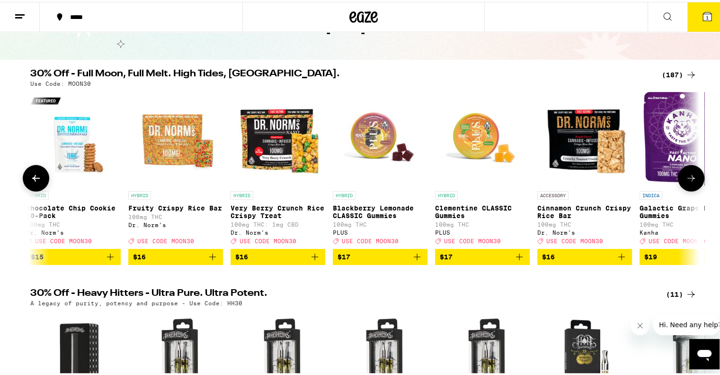
click at [31, 182] on icon at bounding box center [35, 175] width 11 height 11
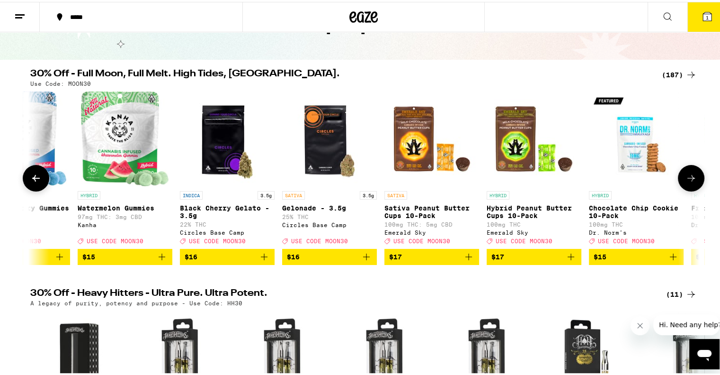
click at [31, 182] on icon at bounding box center [35, 175] width 11 height 11
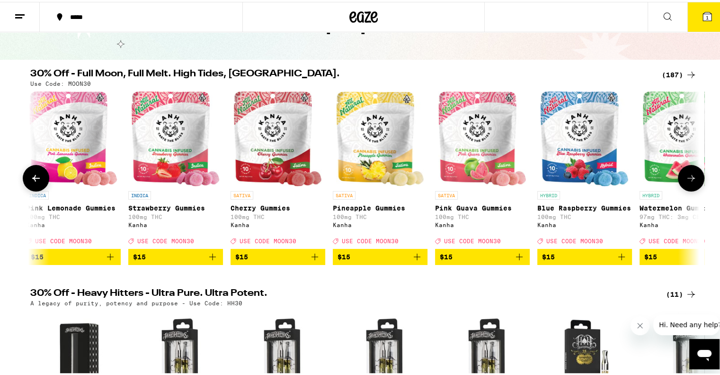
scroll to position [0, 6242]
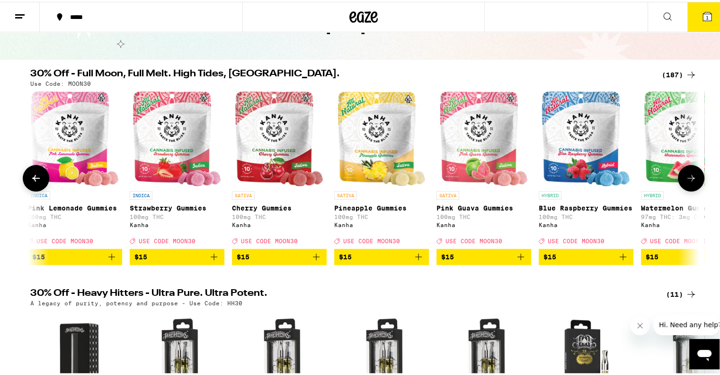
click at [688, 179] on icon at bounding box center [691, 175] width 11 height 11
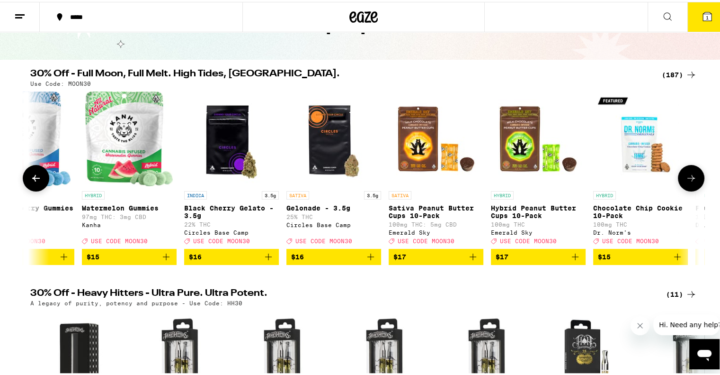
scroll to position [0, 6806]
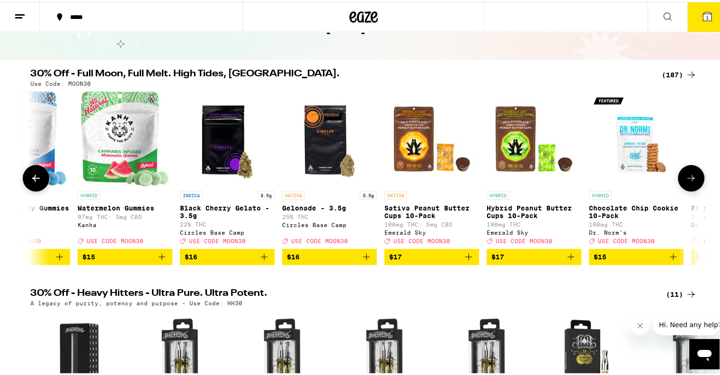
click at [33, 173] on button at bounding box center [36, 176] width 27 height 27
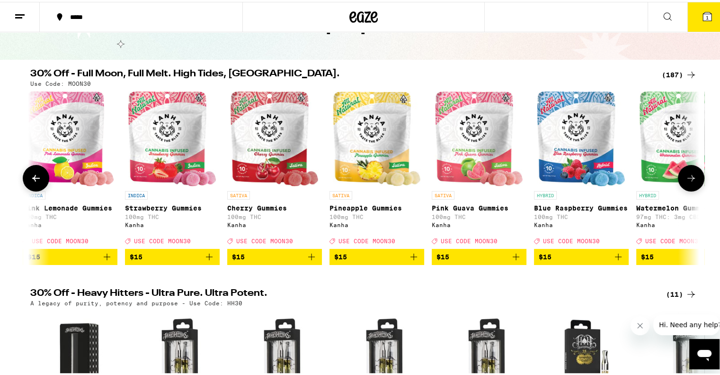
click at [33, 173] on button at bounding box center [36, 176] width 27 height 27
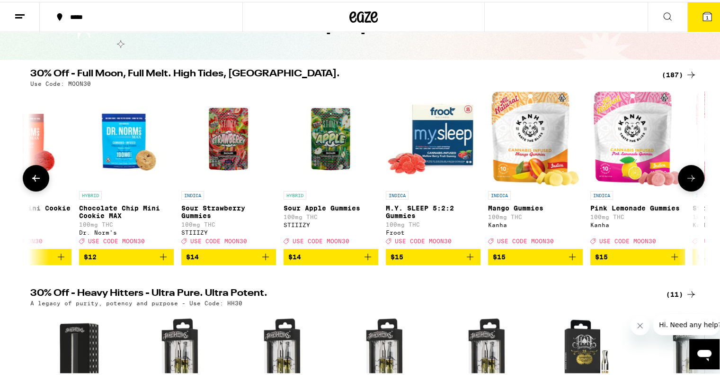
click at [33, 173] on button at bounding box center [36, 176] width 27 height 27
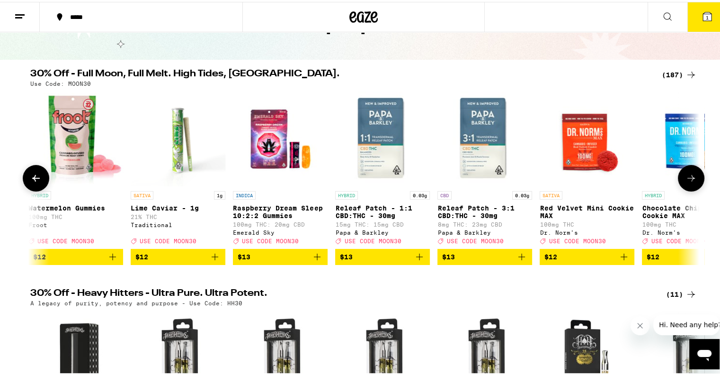
click at [33, 173] on button at bounding box center [36, 176] width 27 height 27
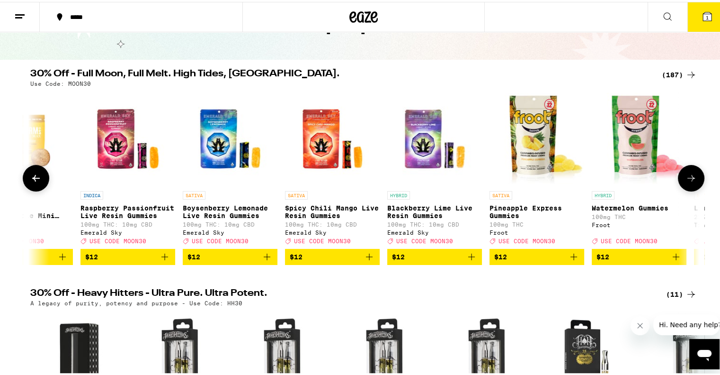
click at [33, 173] on button at bounding box center [36, 176] width 27 height 27
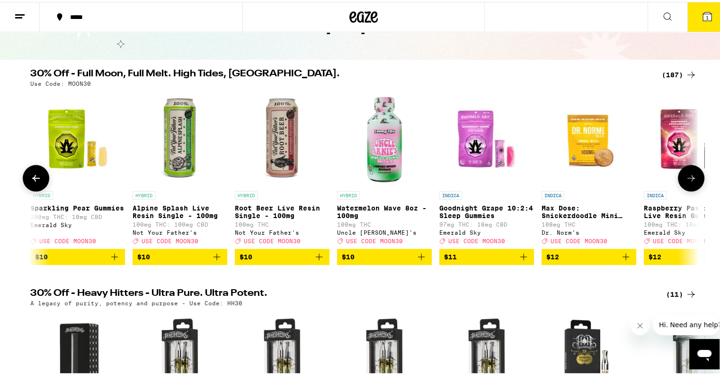
click at [33, 173] on button at bounding box center [36, 176] width 27 height 27
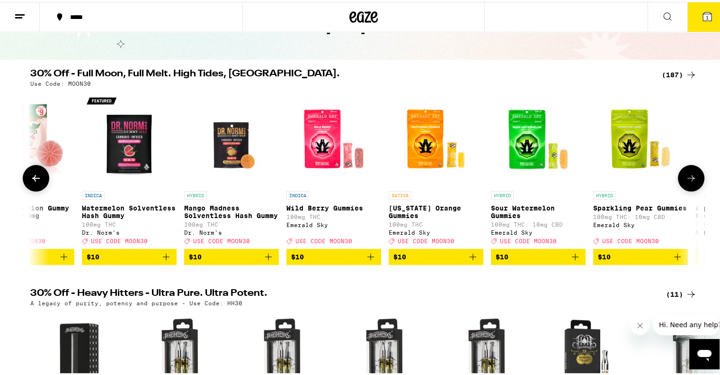
click at [33, 173] on button at bounding box center [36, 176] width 27 height 27
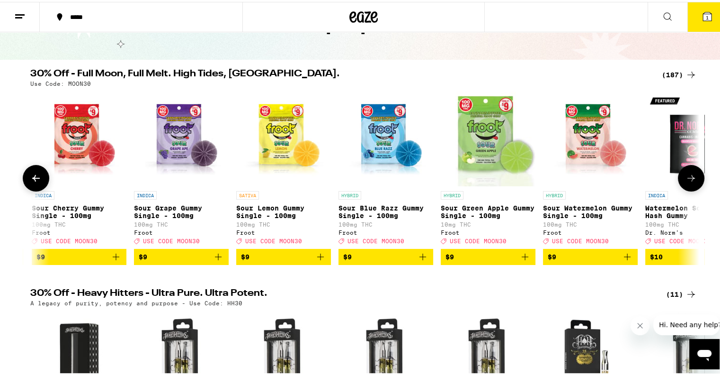
click at [33, 173] on button at bounding box center [36, 176] width 27 height 27
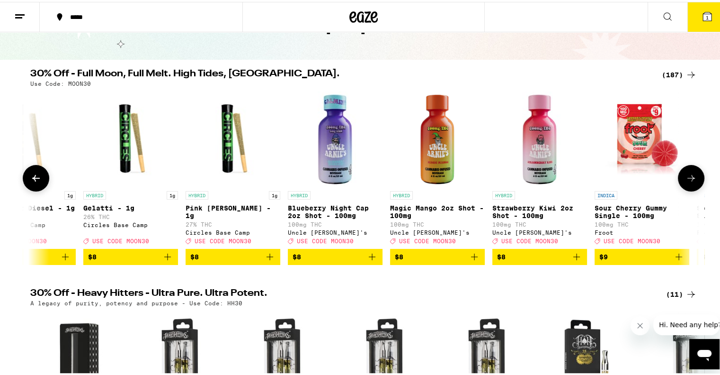
click at [33, 173] on button at bounding box center [36, 176] width 27 height 27
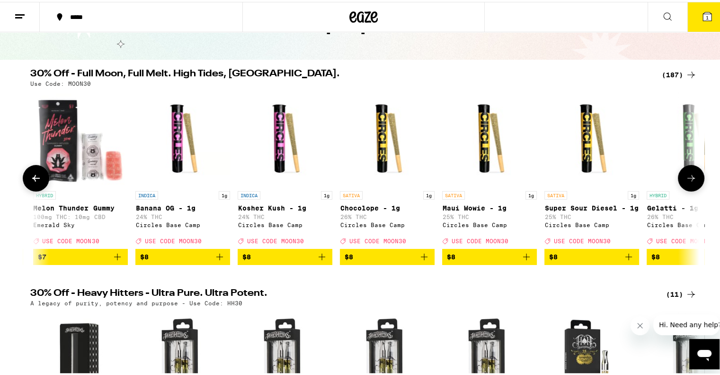
click at [33, 173] on button at bounding box center [36, 176] width 27 height 27
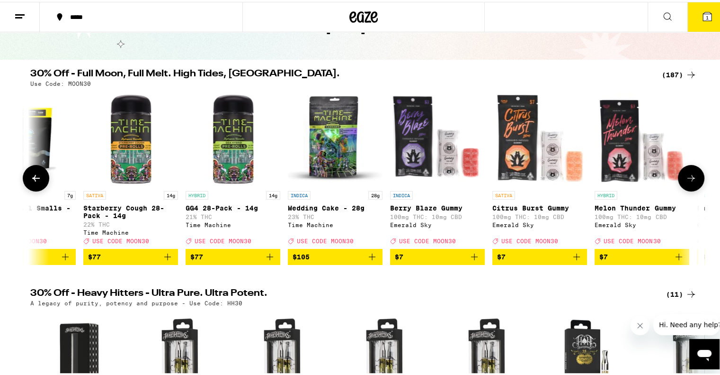
scroll to position [0, 1172]
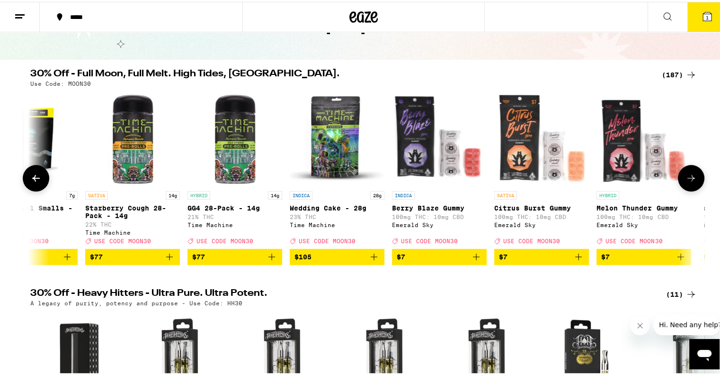
click at [33, 173] on button at bounding box center [36, 176] width 27 height 27
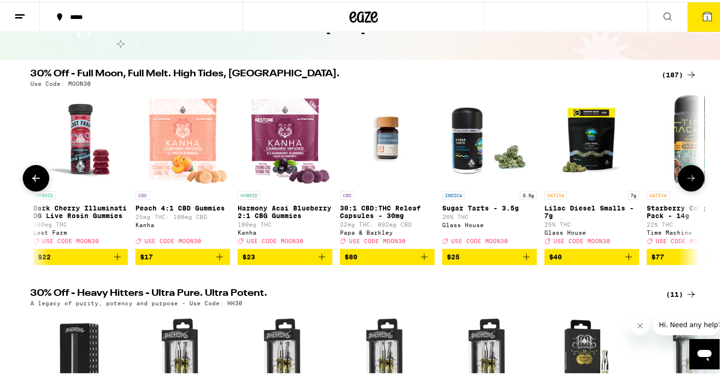
scroll to position [0, 609]
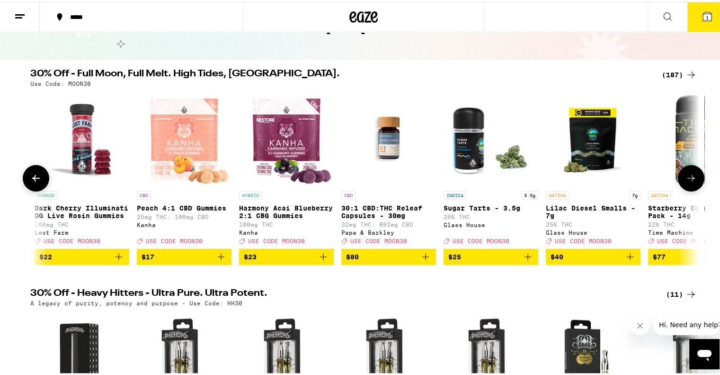
click at [33, 173] on button at bounding box center [36, 176] width 27 height 27
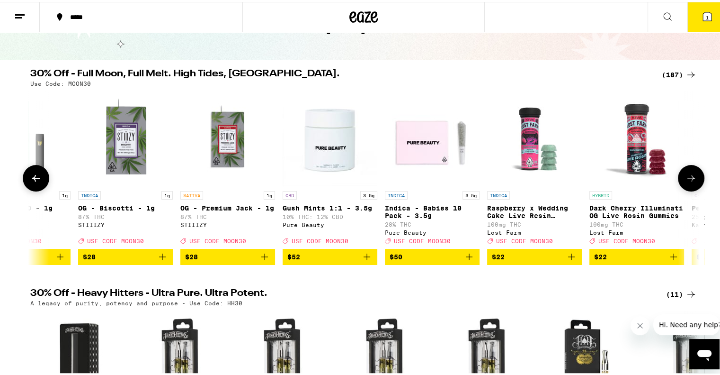
scroll to position [0, 46]
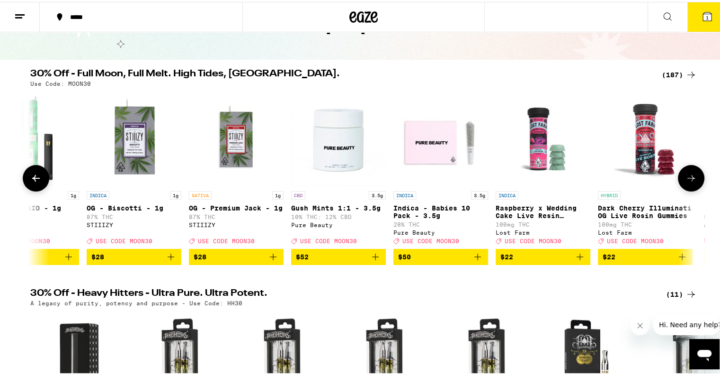
click at [33, 173] on button at bounding box center [36, 176] width 27 height 27
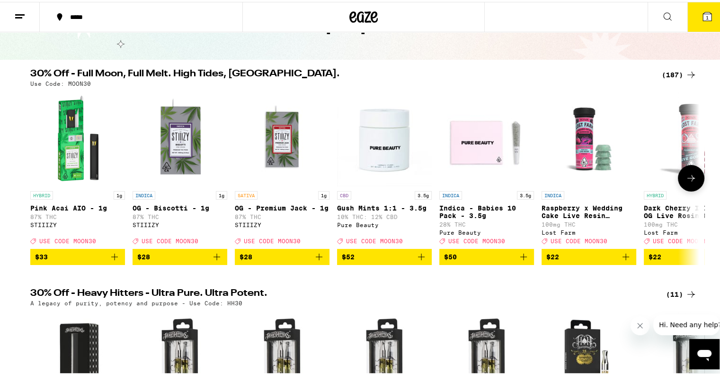
click at [33, 173] on div at bounding box center [36, 176] width 27 height 27
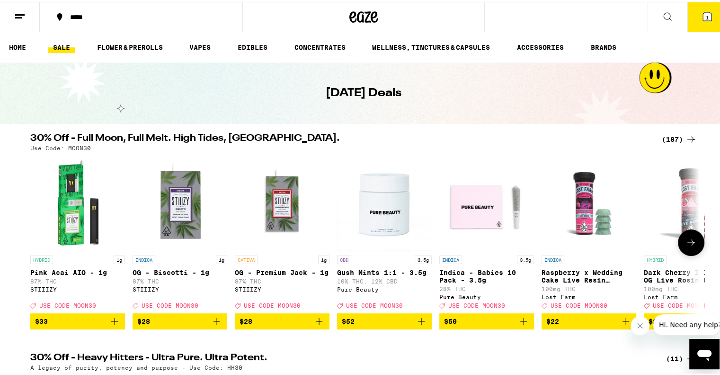
scroll to position [1, 0]
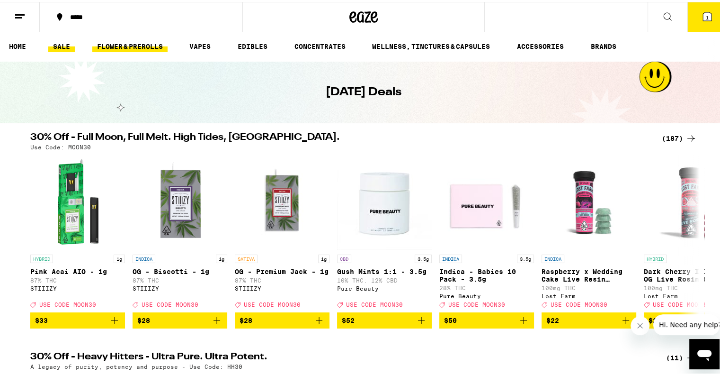
click at [135, 43] on link "FLOWER & PREROLLS" at bounding box center [129, 44] width 75 height 11
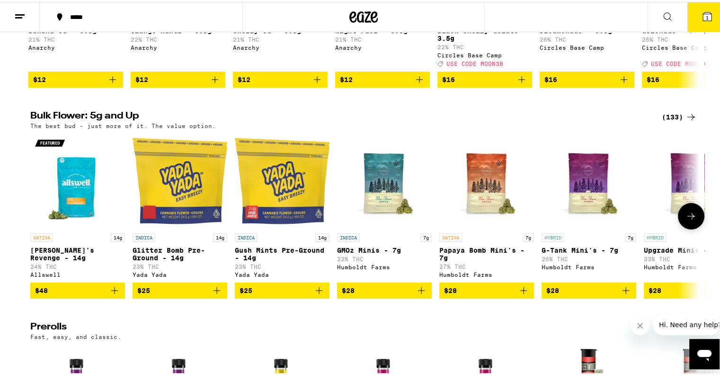
scroll to position [241, 0]
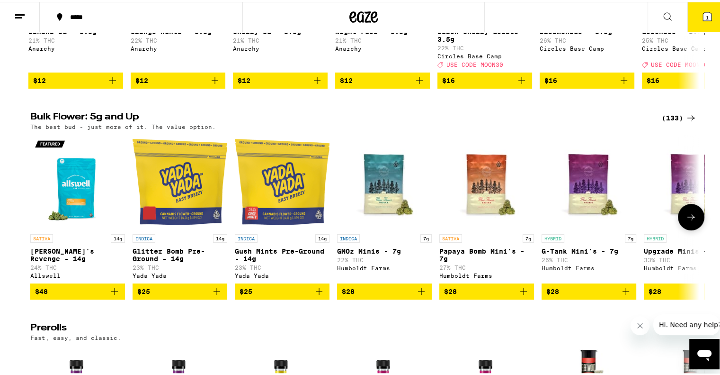
click at [688, 221] on icon at bounding box center [691, 214] width 11 height 11
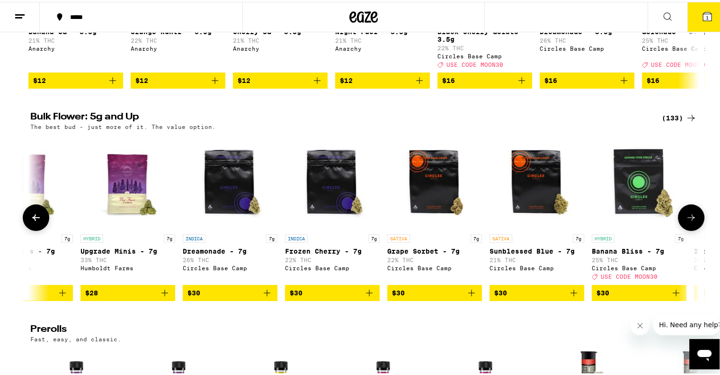
click at [688, 221] on icon at bounding box center [691, 215] width 11 height 11
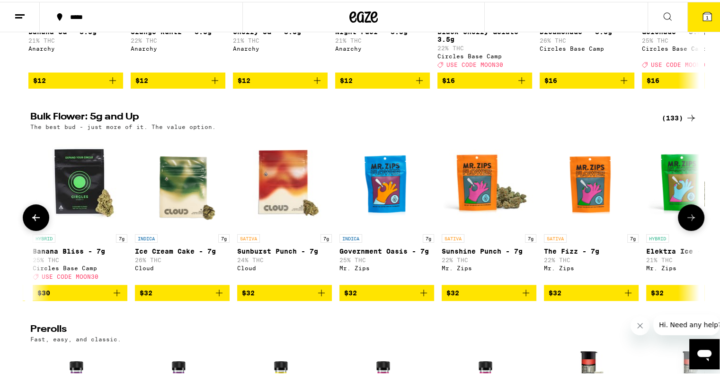
click at [688, 221] on icon at bounding box center [691, 215] width 11 height 11
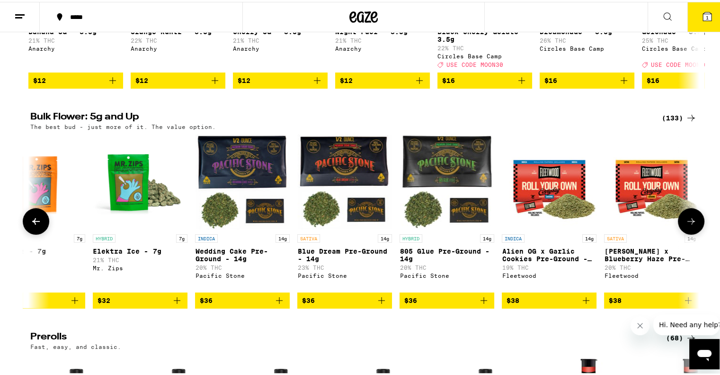
scroll to position [0, 1691]
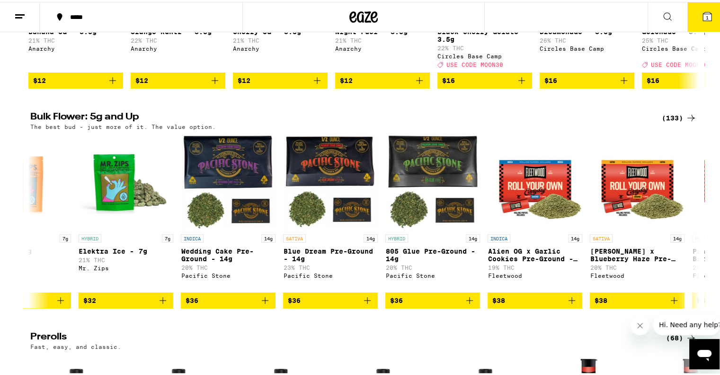
click at [669, 122] on div "(133)" at bounding box center [679, 115] width 35 height 11
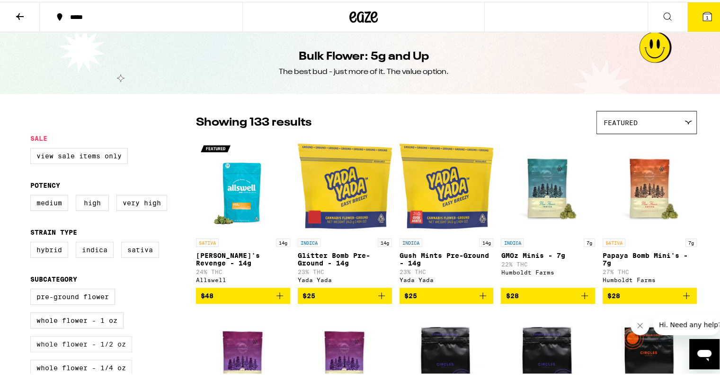
click at [83, 348] on label "Whole Flower - 1/2 oz" at bounding box center [81, 342] width 102 height 16
click at [33, 288] on input "Whole Flower - 1/2 oz" at bounding box center [32, 288] width 0 height 0
checkbox input "true"
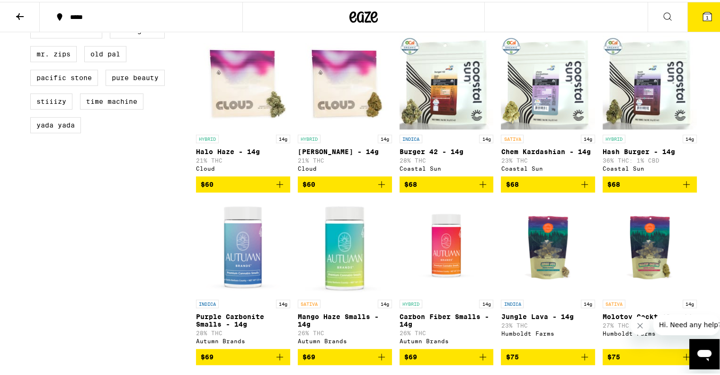
scroll to position [619, 0]
